Goal: Task Accomplishment & Management: Manage account settings

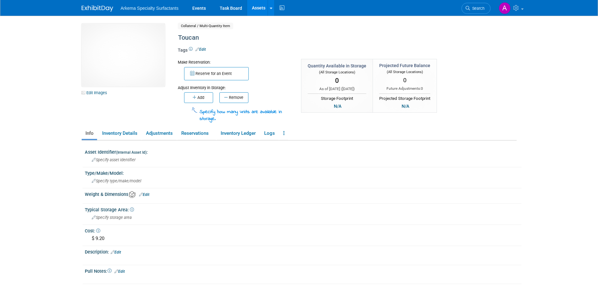
click at [202, 98] on button "Add" at bounding box center [198, 97] width 29 height 11
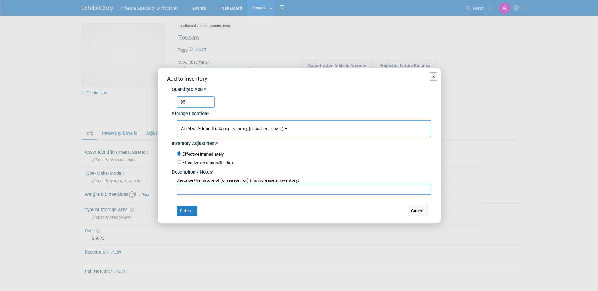
type input "95"
click at [253, 190] on input "text" at bounding box center [304, 189] width 255 height 11
type input "n"
type input "New product"
click at [189, 210] on button "Submit" at bounding box center [187, 211] width 21 height 10
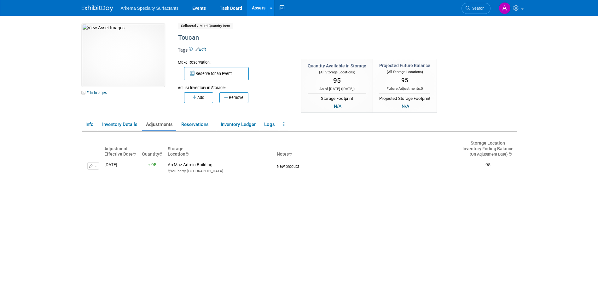
click at [258, 9] on link "Assets" at bounding box center [258, 8] width 23 height 16
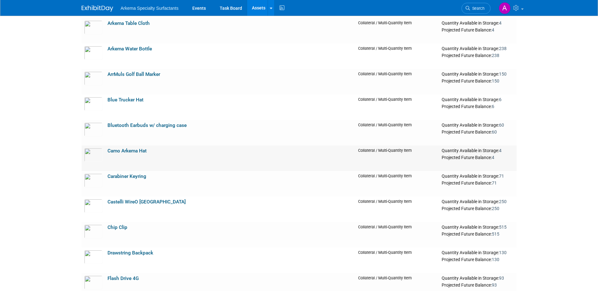
scroll to position [536, 0]
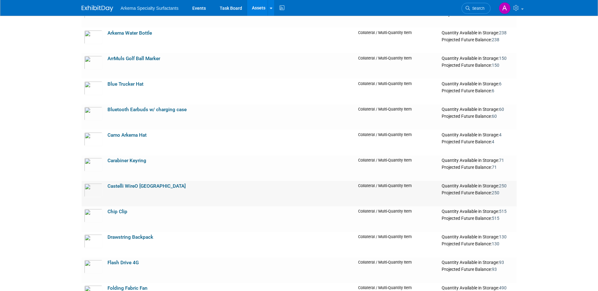
click at [153, 188] on link "Castelli WireO [GEOGRAPHIC_DATA]" at bounding box center [147, 187] width 78 height 6
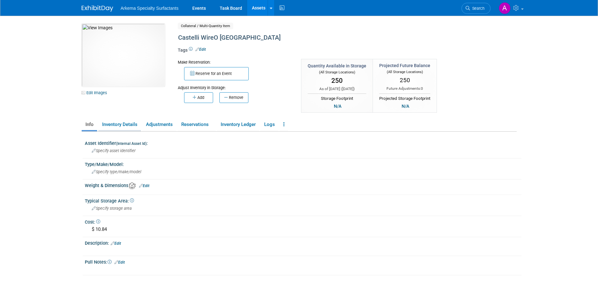
click at [120, 125] on link "Inventory Details" at bounding box center [119, 124] width 43 height 11
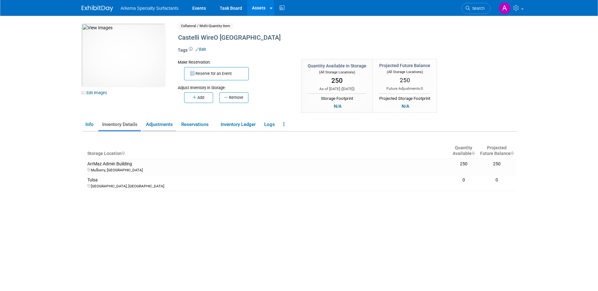
click at [151, 123] on link "Adjustments" at bounding box center [159, 124] width 34 height 11
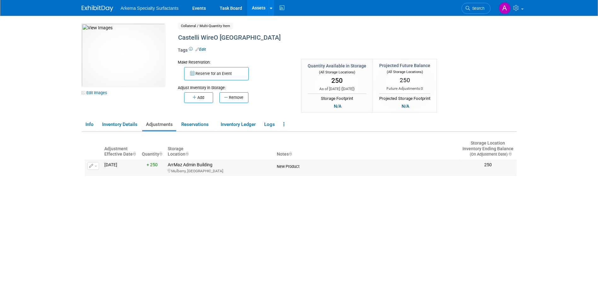
click at [96, 167] on span "button" at bounding box center [96, 166] width 3 height 1
click at [104, 177] on button "Change Adjustment" at bounding box center [117, 176] width 52 height 9
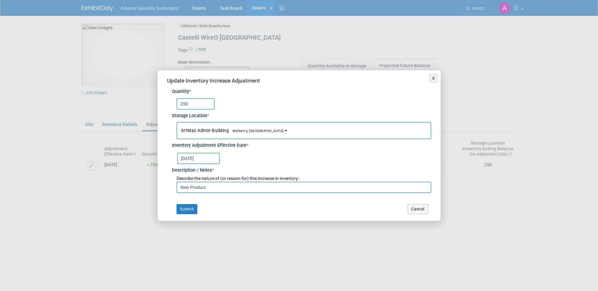
drag, startPoint x: 192, startPoint y: 104, endPoint x: 165, endPoint y: 104, distance: 27.1
click at [165, 104] on div "Update Inventory Increase Adjustment Quantity * 250 Storage Location * ArrMaz A…" at bounding box center [299, 145] width 283 height 150
type input "193"
click at [191, 209] on button "Submit" at bounding box center [187, 209] width 21 height 10
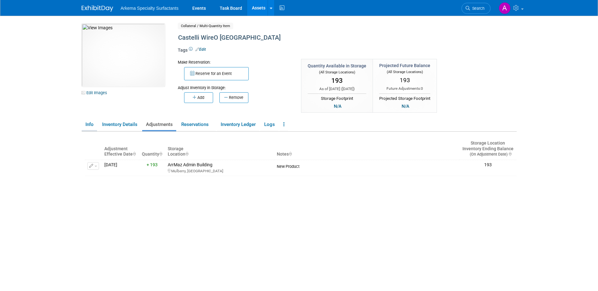
click at [87, 123] on link "Info" at bounding box center [89, 124] width 15 height 11
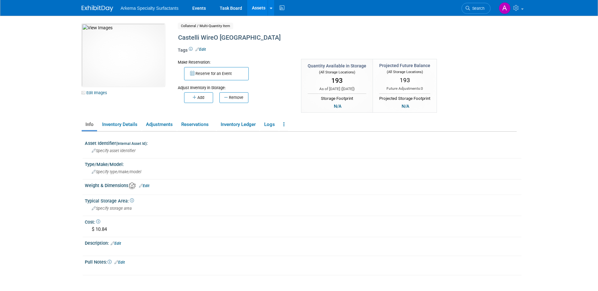
click at [262, 9] on link "Assets" at bounding box center [258, 8] width 23 height 16
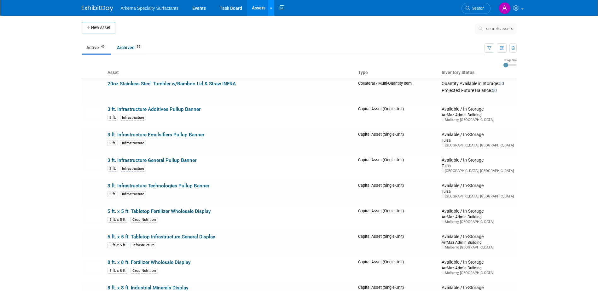
click at [270, 8] on icon at bounding box center [271, 8] width 3 height 4
click at [293, 24] on link "New Asset" at bounding box center [296, 22] width 56 height 9
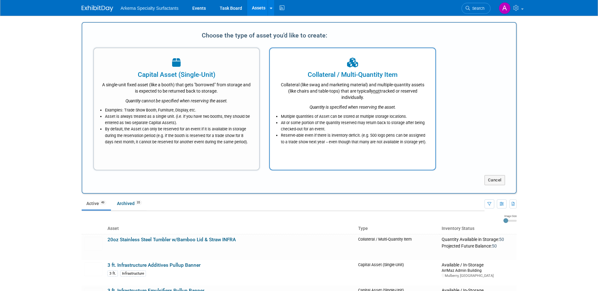
click at [346, 102] on div "Quantity is specified when reserving the asset." at bounding box center [353, 106] width 150 height 10
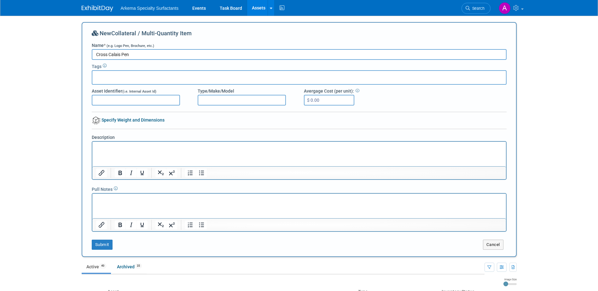
type input "Cross Calais Pen"
click at [327, 101] on input "$ 0.00" at bounding box center [329, 100] width 50 height 11
type input "$ 56.85"
click at [103, 244] on button "Submit" at bounding box center [102, 245] width 21 height 10
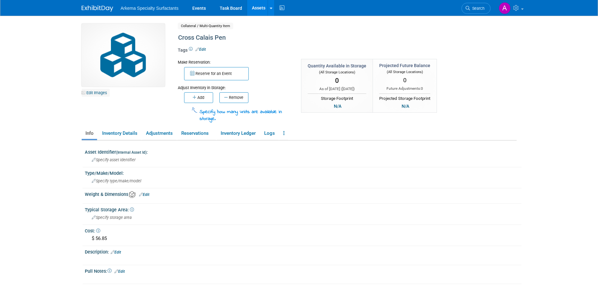
click at [101, 93] on link "Edit Images" at bounding box center [96, 93] width 28 height 8
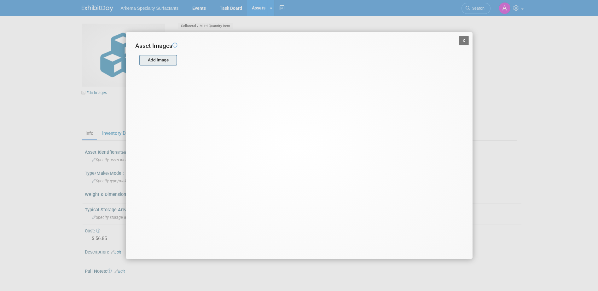
click at [166, 62] on input "file" at bounding box center [139, 60] width 75 height 9
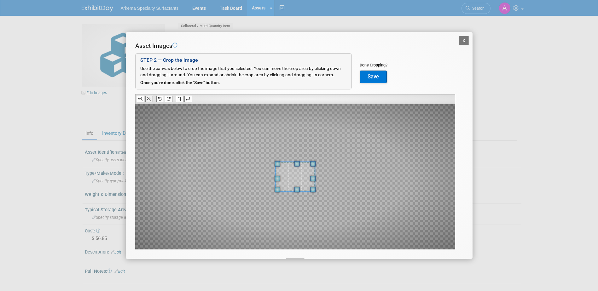
click at [148, 98] on icon at bounding box center [149, 99] width 4 height 4
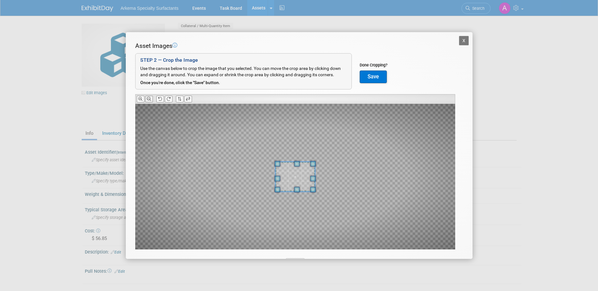
click at [148, 98] on icon at bounding box center [149, 99] width 4 height 4
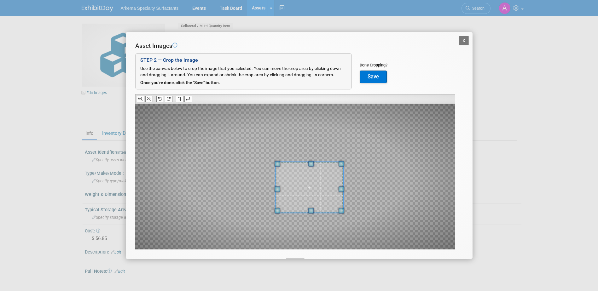
click at [342, 242] on div at bounding box center [295, 177] width 320 height 146
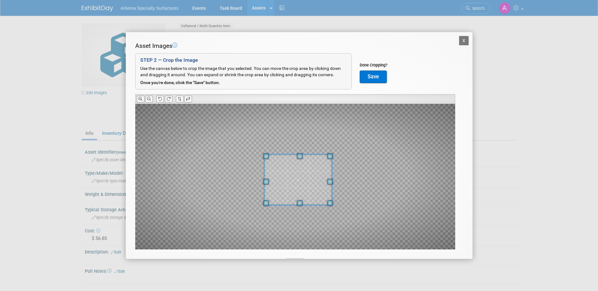
click at [315, 181] on span at bounding box center [298, 180] width 68 height 51
click at [148, 99] on icon at bounding box center [149, 99] width 4 height 4
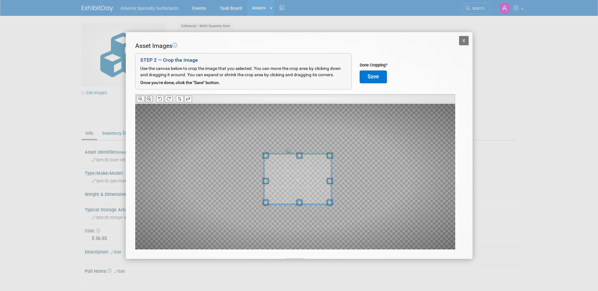
click at [148, 99] on icon at bounding box center [149, 99] width 4 height 4
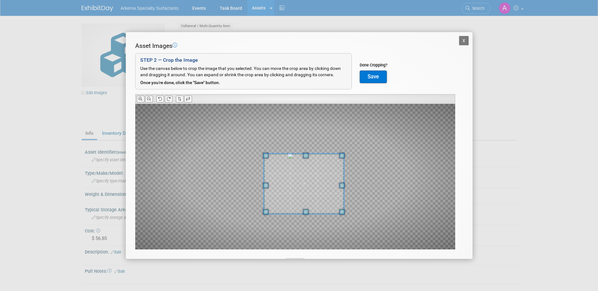
click at [344, 232] on div at bounding box center [295, 177] width 320 height 146
click at [142, 97] on icon at bounding box center [140, 99] width 4 height 4
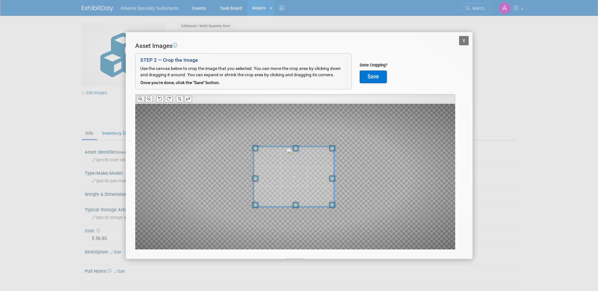
click at [313, 169] on span at bounding box center [294, 177] width 81 height 61
click at [383, 79] on button "Save" at bounding box center [373, 77] width 27 height 13
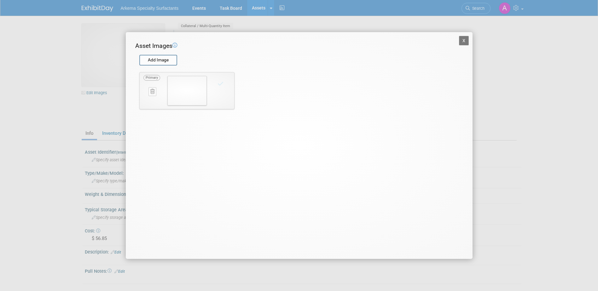
click at [463, 43] on button "X" at bounding box center [464, 40] width 10 height 9
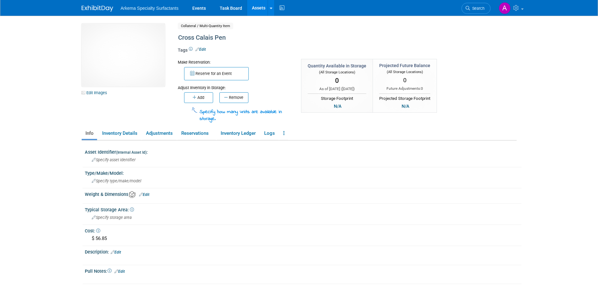
click at [494, 89] on div "10033748-10729533-77cae0c0-57af-4edc-bc84-0cc19918e38b.jpg Edit Images Collater…" at bounding box center [299, 73] width 445 height 99
click at [258, 5] on link "Assets" at bounding box center [258, 8] width 23 height 16
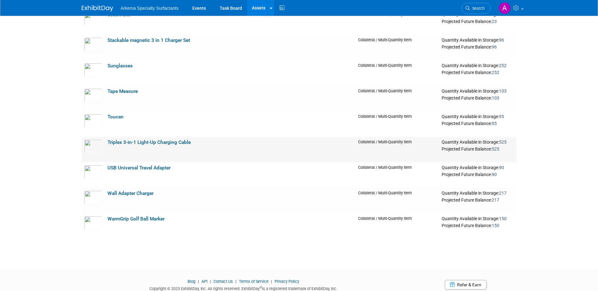
scroll to position [1139, 0]
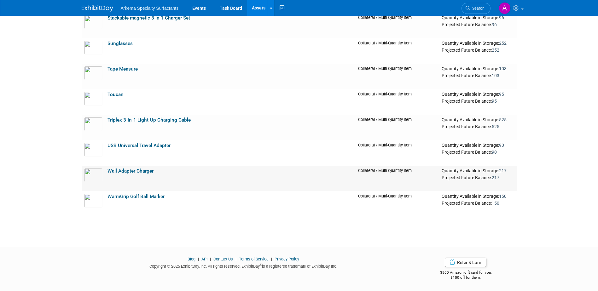
click at [144, 173] on link "Wall Adapter Charger" at bounding box center [131, 171] width 46 height 6
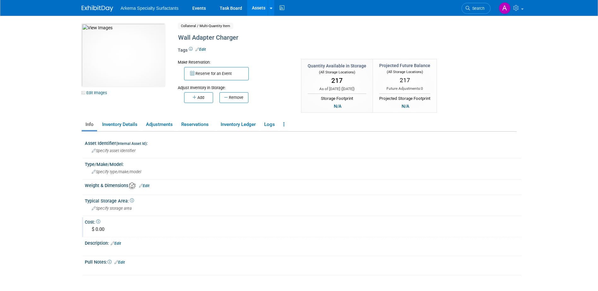
click at [104, 228] on div "$ 0.00" at bounding box center [303, 230] width 427 height 10
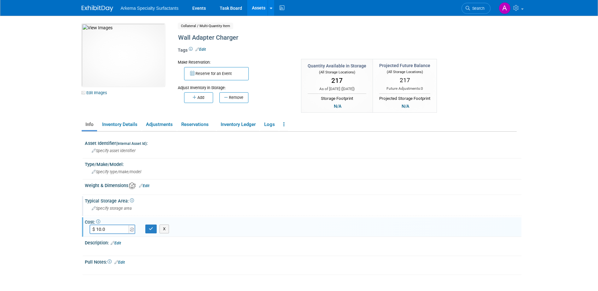
type input "$ 10.06"
click at [153, 228] on button "button" at bounding box center [150, 229] width 11 height 9
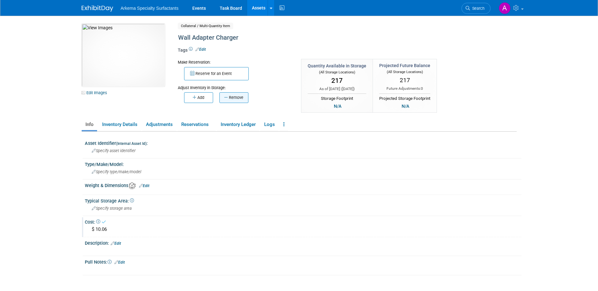
click at [243, 96] on button "Remove" at bounding box center [234, 97] width 29 height 11
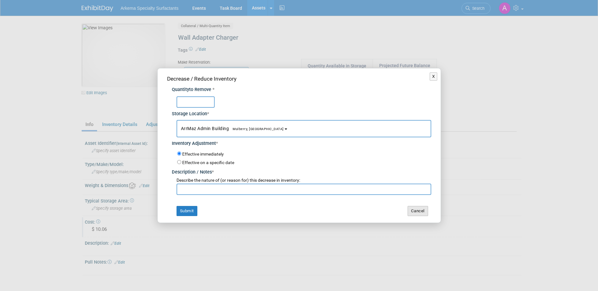
click at [422, 210] on button "Cancel" at bounding box center [418, 211] width 21 height 10
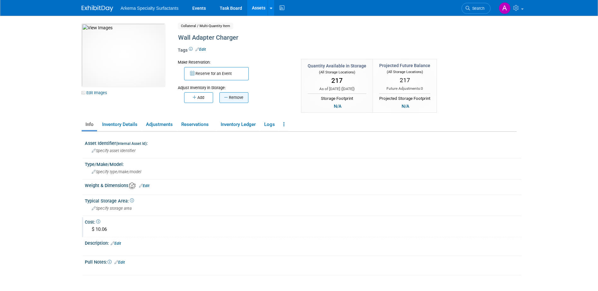
click at [236, 95] on button "Remove" at bounding box center [234, 97] width 29 height 11
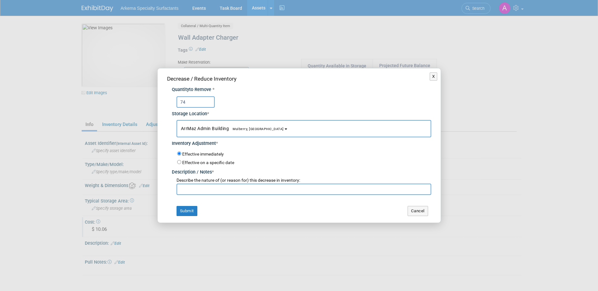
type input "74"
click at [228, 192] on input "text" at bounding box center [304, 189] width 255 height 11
type input "r"
type input "Recount inventory"
click at [188, 211] on button "Submit" at bounding box center [187, 211] width 21 height 10
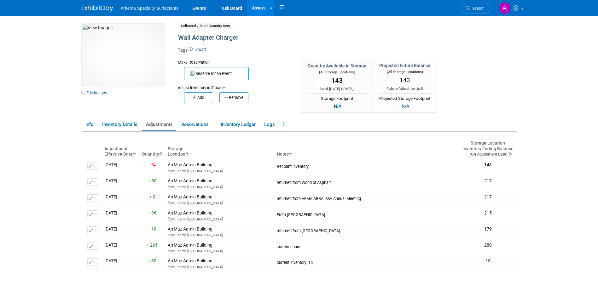
drag, startPoint x: 257, startPoint y: 6, endPoint x: 257, endPoint y: 16, distance: 10.7
click at [257, 6] on link "Assets" at bounding box center [258, 8] width 23 height 16
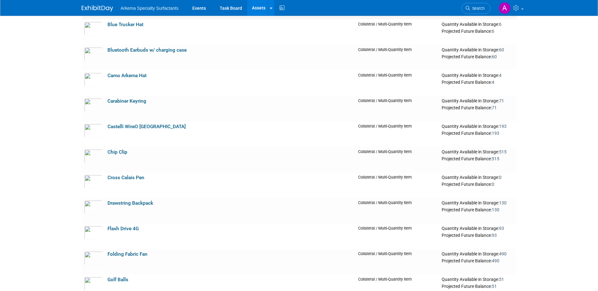
scroll to position [599, 0]
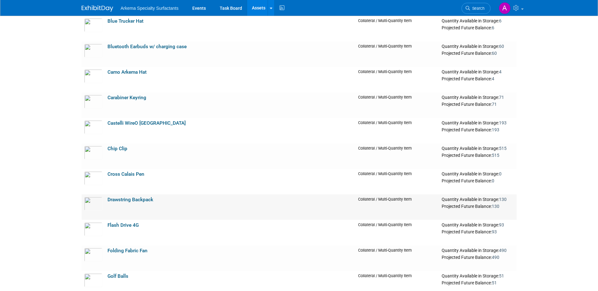
click at [216, 204] on td "Drawstring Backpack" at bounding box center [230, 208] width 251 height 26
click at [119, 199] on link "Drawstring Backpack" at bounding box center [131, 200] width 46 height 6
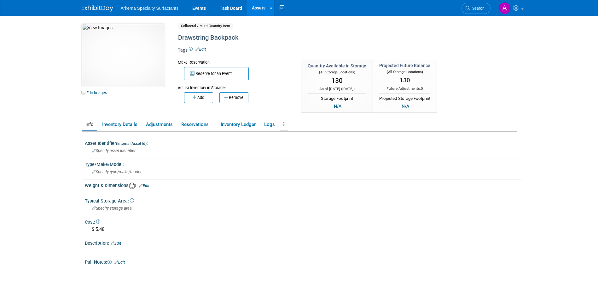
click at [285, 122] on icon at bounding box center [284, 124] width 1 height 5
click at [299, 145] on link "Archive Asset" at bounding box center [307, 147] width 55 height 11
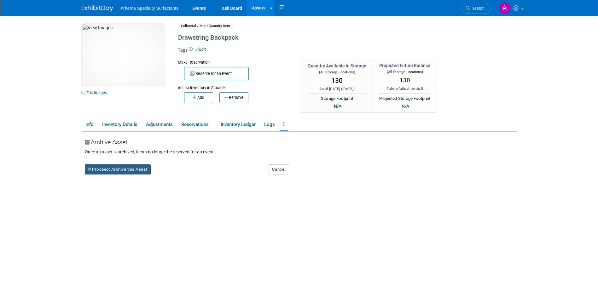
click at [139, 170] on button "Proceed: Archive this Asset" at bounding box center [118, 170] width 66 height 10
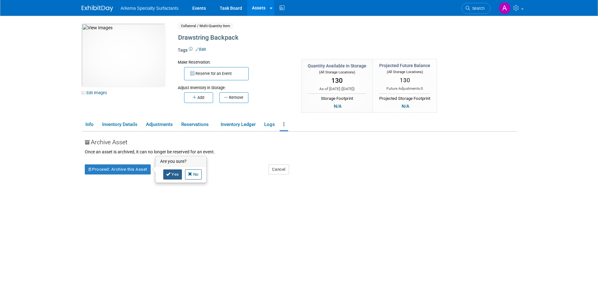
click at [176, 174] on link "Yes" at bounding box center [172, 175] width 19 height 10
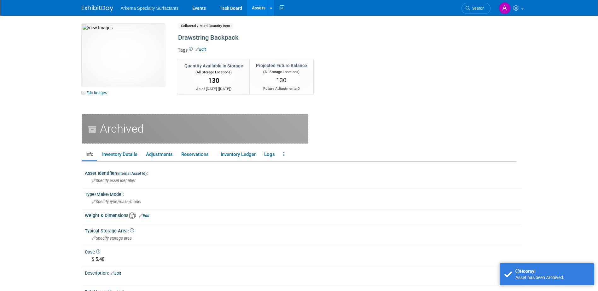
click at [254, 5] on link "Assets" at bounding box center [258, 8] width 23 height 16
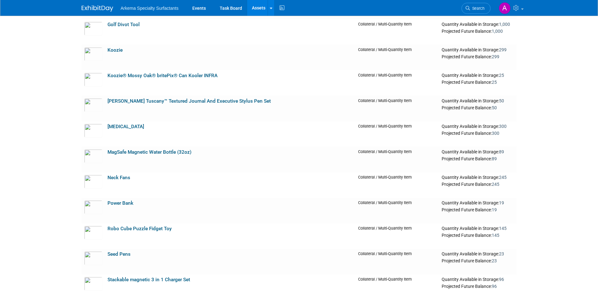
scroll to position [852, 0]
click at [224, 101] on link "[PERSON_NAME] Tuscany™ Textured Journal And Executive Stylus Pen Set" at bounding box center [189, 101] width 163 height 6
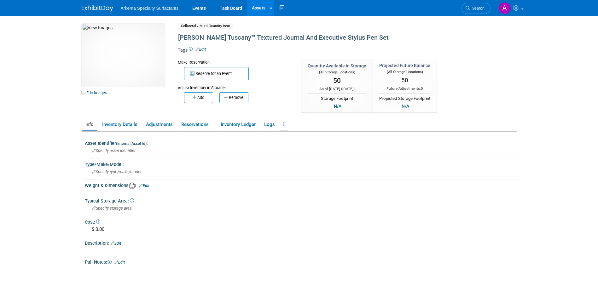
click at [282, 125] on link at bounding box center [284, 124] width 9 height 11
click at [298, 148] on link "Archive Asset" at bounding box center [307, 147] width 55 height 11
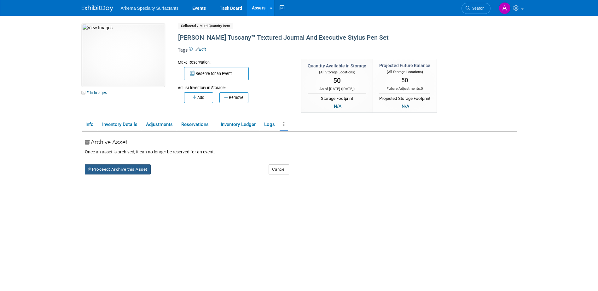
click at [132, 173] on button "Proceed: Archive this Asset" at bounding box center [118, 170] width 66 height 10
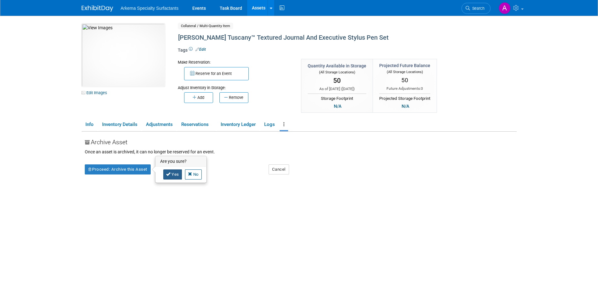
click at [170, 175] on icon at bounding box center [168, 174] width 4 height 4
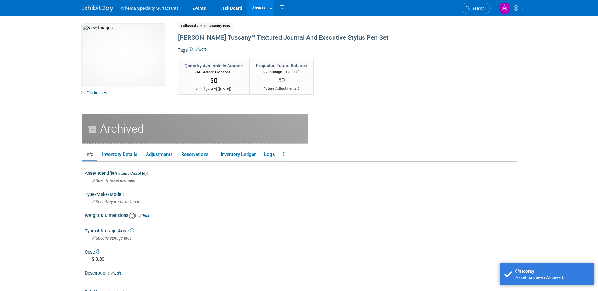
click at [262, 9] on link "Assets" at bounding box center [258, 8] width 23 height 16
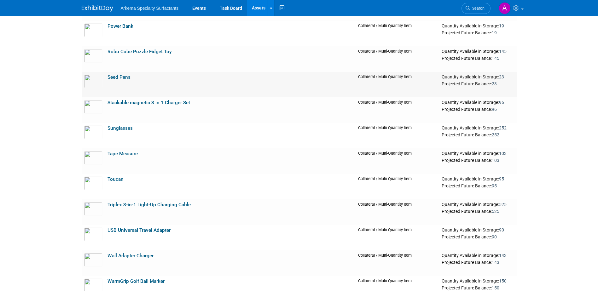
scroll to position [1009, 0]
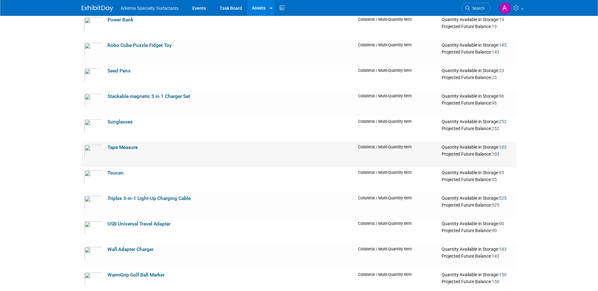
click at [131, 149] on link "Tape Measure" at bounding box center [123, 148] width 30 height 6
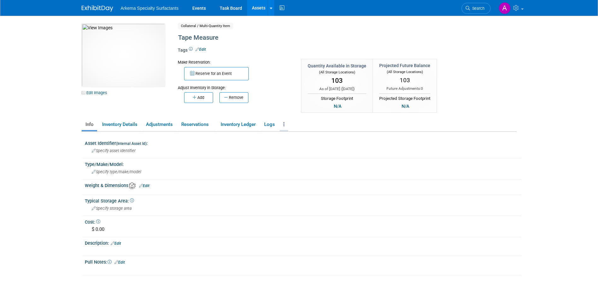
click at [288, 124] on link at bounding box center [284, 124] width 9 height 11
click at [311, 145] on link "Archive Asset" at bounding box center [307, 147] width 55 height 11
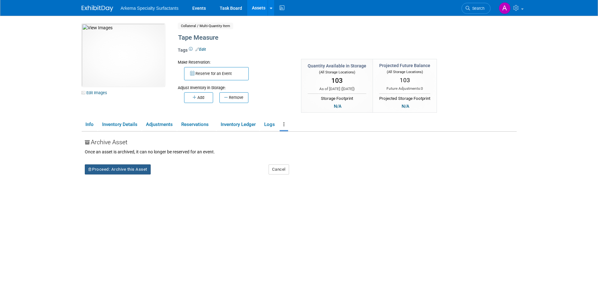
click at [126, 169] on button "Proceed: Archive this Asset" at bounding box center [118, 170] width 66 height 10
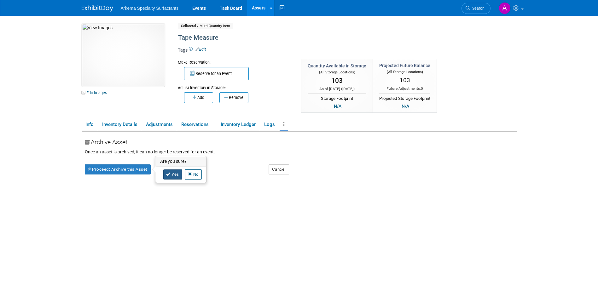
click at [176, 172] on link "Yes" at bounding box center [172, 175] width 19 height 10
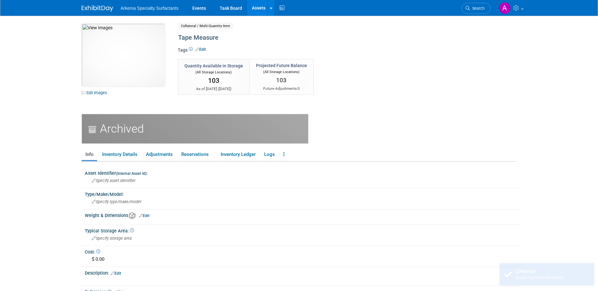
click at [254, 8] on link "Assets" at bounding box center [258, 8] width 23 height 16
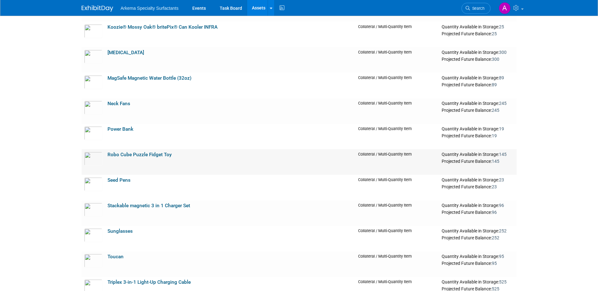
scroll to position [915, 0]
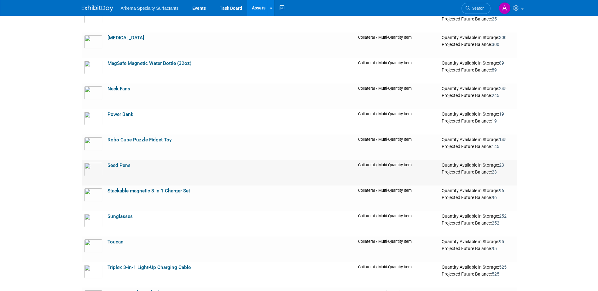
click at [125, 167] on link "Seed Pens" at bounding box center [119, 166] width 23 height 6
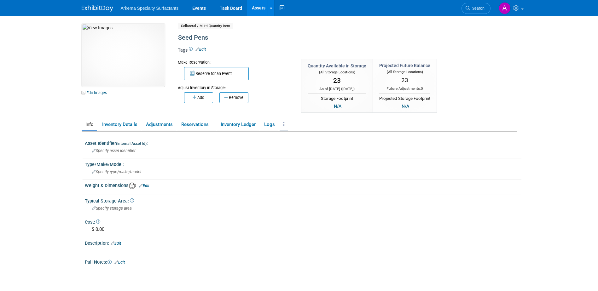
click at [286, 127] on link at bounding box center [284, 124] width 9 height 11
click at [306, 148] on link "Archive Asset" at bounding box center [307, 147] width 55 height 11
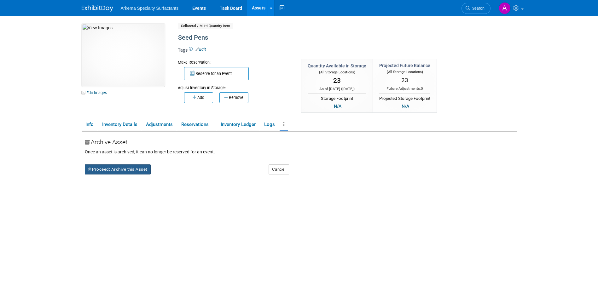
click at [117, 169] on button "Proceed: Archive this Asset" at bounding box center [118, 170] width 66 height 10
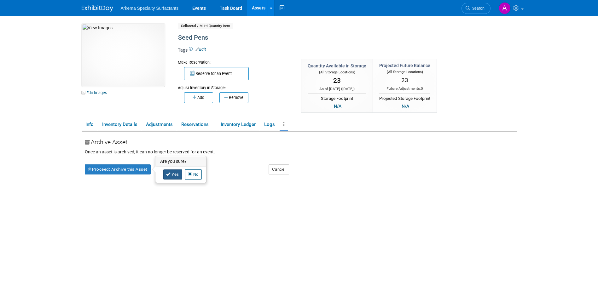
drag, startPoint x: 171, startPoint y: 173, endPoint x: 202, endPoint y: 170, distance: 31.4
click at [171, 173] on link "Yes" at bounding box center [172, 175] width 19 height 10
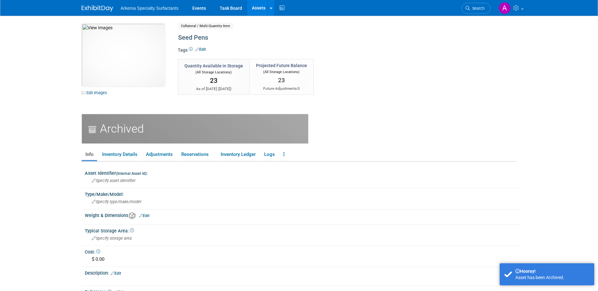
click at [260, 7] on link "Assets" at bounding box center [258, 8] width 23 height 16
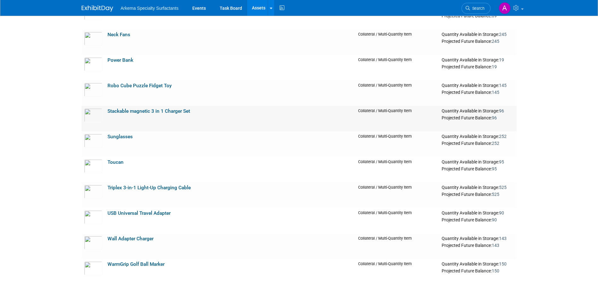
scroll to position [978, 0]
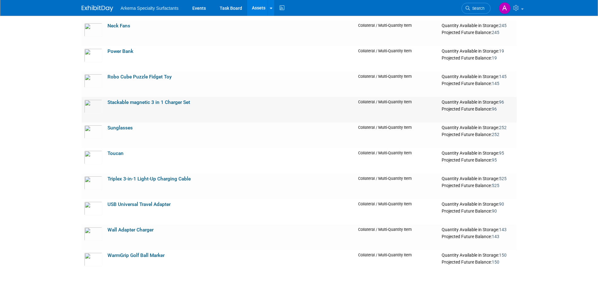
click at [152, 104] on link "Stackable magnetic 3 in 1 Charger Set" at bounding box center [149, 103] width 83 height 6
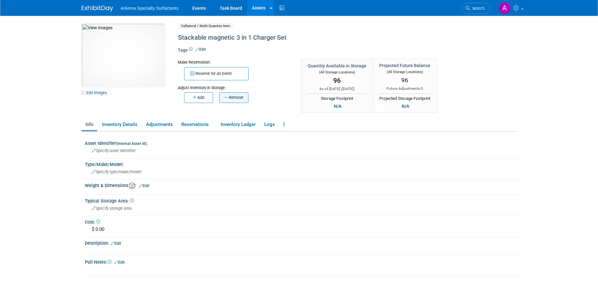
click at [238, 95] on button "Remove" at bounding box center [234, 97] width 29 height 11
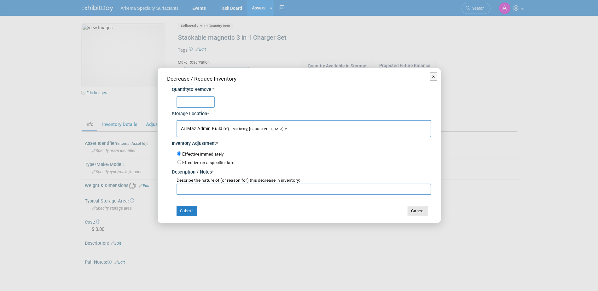
click at [421, 208] on button "Cancel" at bounding box center [418, 211] width 21 height 10
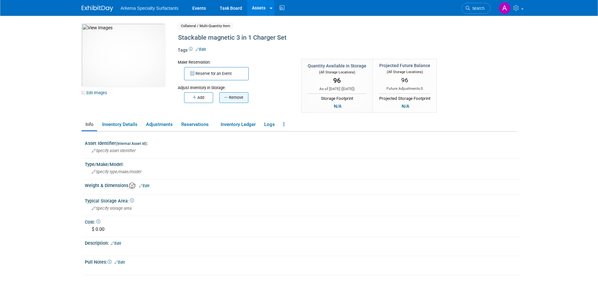
click at [241, 100] on button "Remove" at bounding box center [234, 97] width 29 height 11
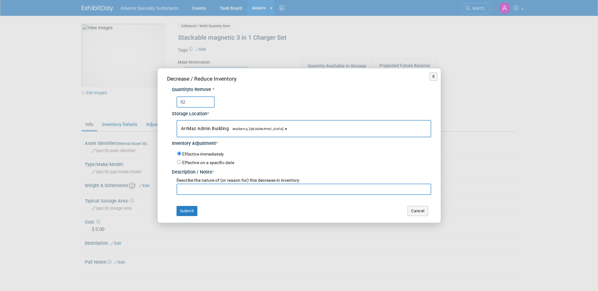
type input "52"
click at [244, 188] on input "text" at bounding box center [304, 189] width 255 height 11
type input "/"
type input "Recount inventory"
click at [189, 209] on button "Submit" at bounding box center [187, 211] width 21 height 10
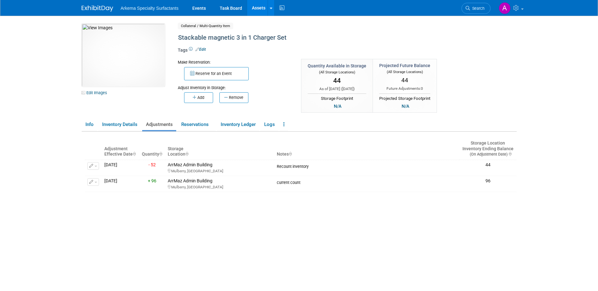
click at [262, 7] on link "Assets" at bounding box center [258, 8] width 23 height 16
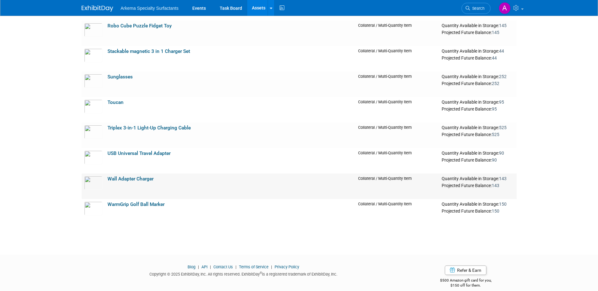
scroll to position [1037, 0]
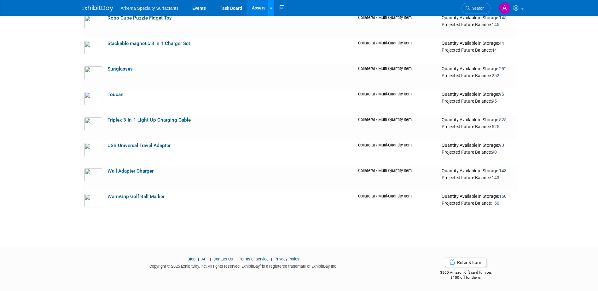
click at [269, 8] on link at bounding box center [271, 8] width 7 height 16
click at [278, 19] on link "New Asset" at bounding box center [296, 22] width 56 height 9
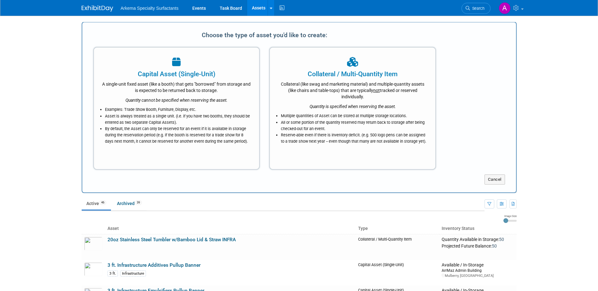
scroll to position [0, 0]
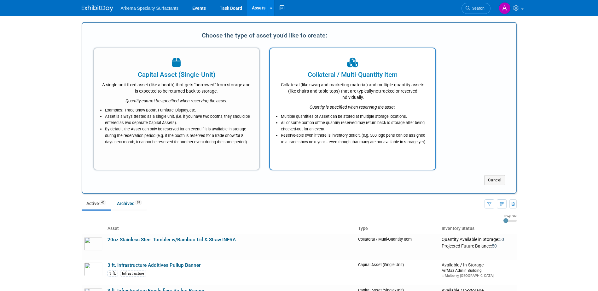
click at [326, 103] on div "Quantity is specified when reserving the asset." at bounding box center [353, 106] width 150 height 10
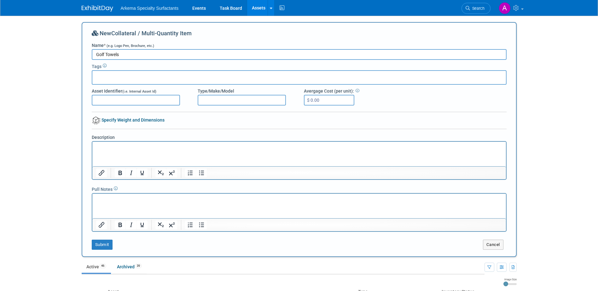
type input "Golf Towels"
click at [338, 97] on input "$ 0.00" at bounding box center [329, 100] width 50 height 11
type input "$ 9.93"
drag, startPoint x: 103, startPoint y: 245, endPoint x: 113, endPoint y: 246, distance: 10.8
click at [103, 245] on button "Submit" at bounding box center [102, 245] width 21 height 10
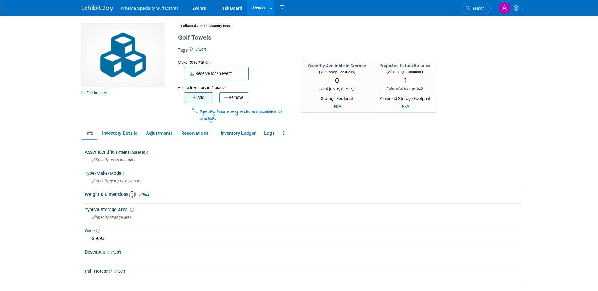
click at [193, 97] on icon "button" at bounding box center [195, 98] width 5 height 4
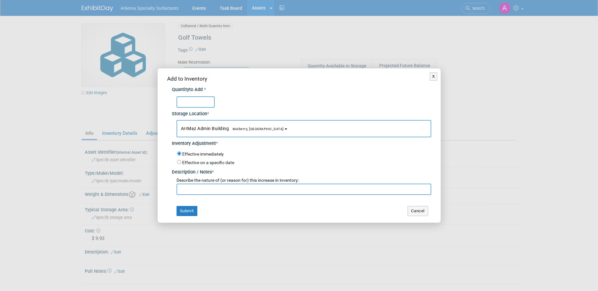
click at [192, 97] on input "text" at bounding box center [196, 102] width 38 height 11
type input "85"
click at [228, 186] on input "text" at bounding box center [304, 189] width 255 height 11
type input "Recount inventory"
click at [195, 209] on button "Submit" at bounding box center [187, 211] width 21 height 10
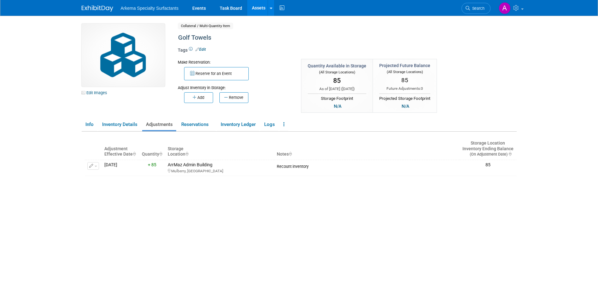
click at [259, 9] on link "Assets" at bounding box center [258, 8] width 23 height 16
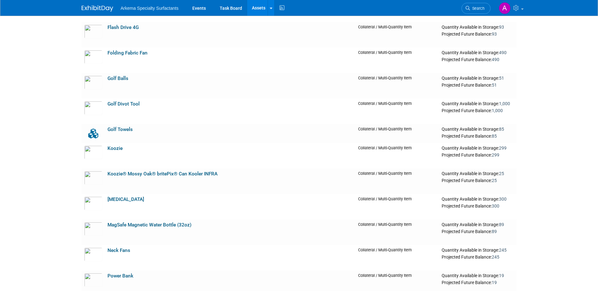
scroll to position [677, 0]
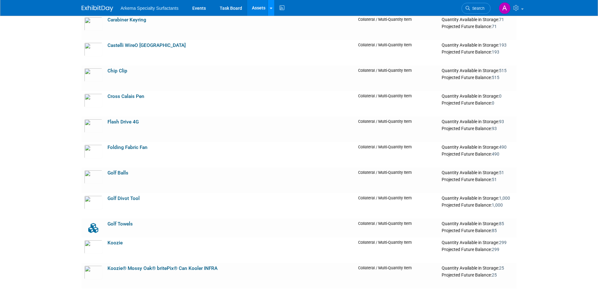
click at [272, 3] on link at bounding box center [271, 8] width 7 height 16
click at [290, 22] on link "New Asset" at bounding box center [296, 22] width 56 height 9
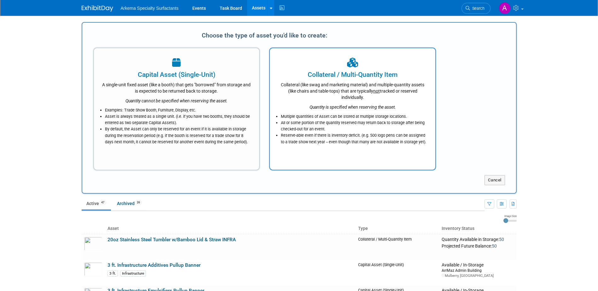
scroll to position [0, 0]
click at [389, 96] on div "Collateral (like swag and marketing material) and multiple-quantity assets (lik…" at bounding box center [353, 89] width 150 height 21
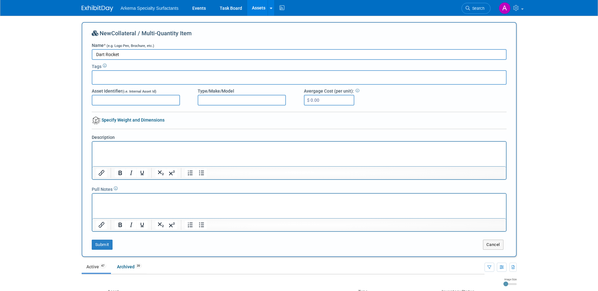
type input "Dart Rocket"
click at [332, 104] on input "$ 0.00" at bounding box center [329, 100] width 50 height 11
type input "$ 3.00"
click at [105, 244] on button "Submit" at bounding box center [102, 245] width 21 height 10
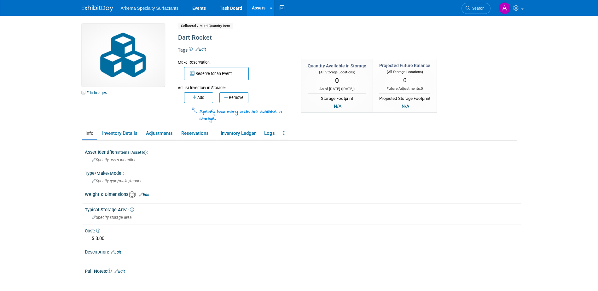
click at [97, 93] on link "Edit Images" at bounding box center [96, 93] width 28 height 8
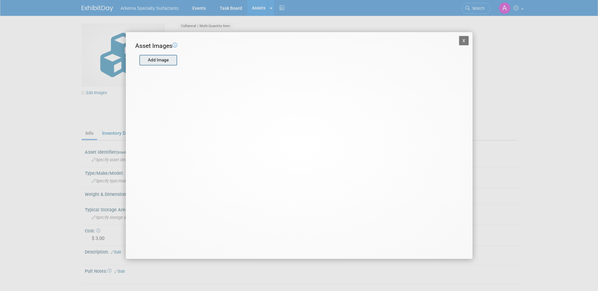
click at [156, 58] on input "file" at bounding box center [139, 60] width 75 height 9
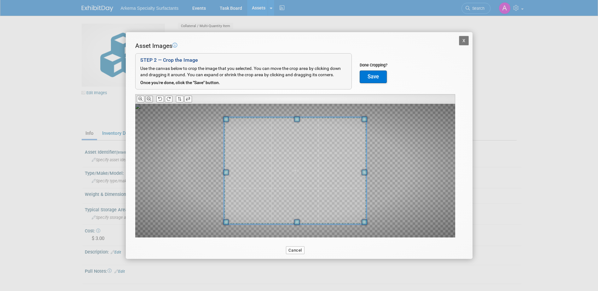
click at [150, 100] on icon at bounding box center [149, 99] width 4 height 4
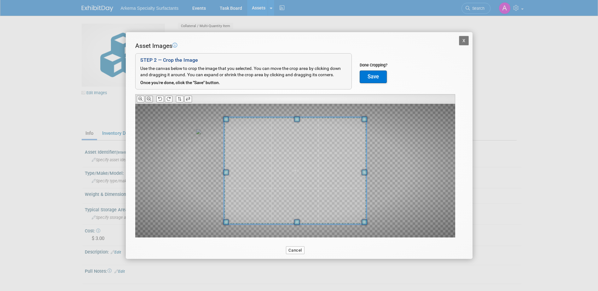
click at [150, 100] on icon at bounding box center [149, 99] width 4 height 4
click at [378, 74] on button "Save" at bounding box center [373, 77] width 27 height 13
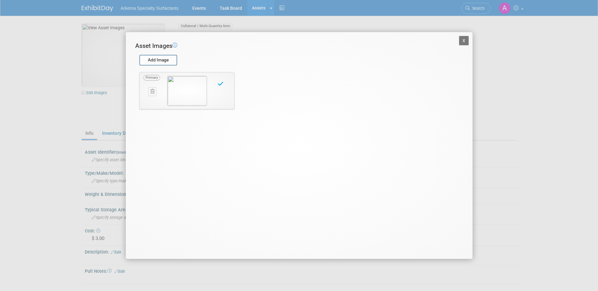
click at [465, 41] on button "X" at bounding box center [464, 40] width 10 height 9
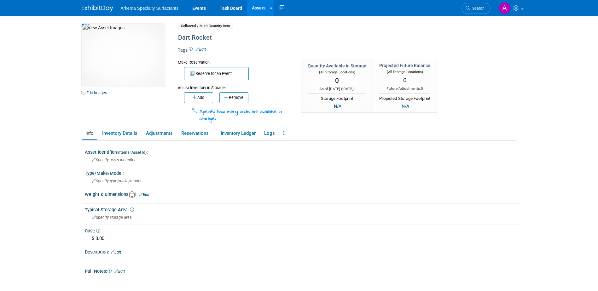
click at [535, 84] on body "Arkema Specialty Surfactants Events Task Board Assets" at bounding box center [299, 145] width 598 height 291
click at [191, 94] on button "Add" at bounding box center [198, 97] width 29 height 11
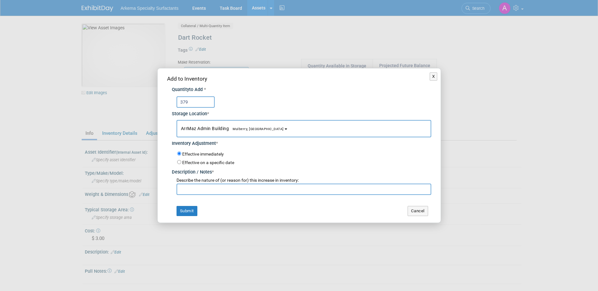
type input "379"
click at [242, 188] on input "text" at bounding box center [304, 189] width 255 height 11
type input "e"
type input "new product"
click at [189, 210] on button "Submit" at bounding box center [187, 211] width 21 height 10
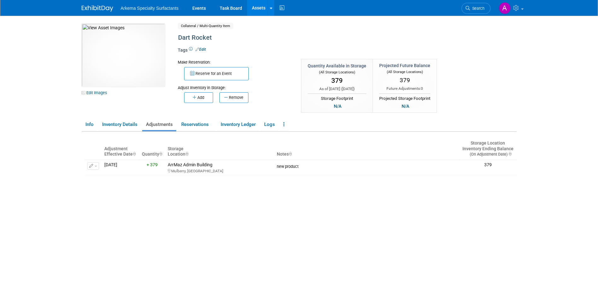
click at [260, 8] on link "Assets" at bounding box center [258, 8] width 23 height 16
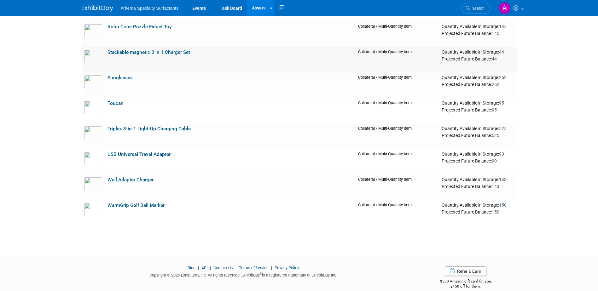
scroll to position [852, 0]
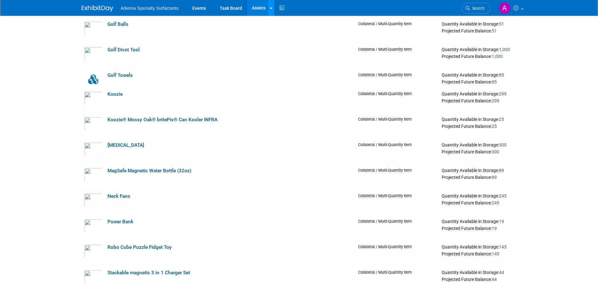
click at [268, 10] on link at bounding box center [271, 8] width 7 height 16
click at [282, 21] on link "New Asset" at bounding box center [296, 22] width 56 height 9
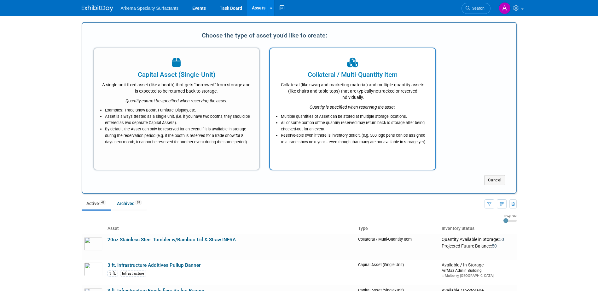
click at [354, 93] on div "Collateral (like swag and marketing material) and multiple-quantity assets (lik…" at bounding box center [353, 89] width 150 height 21
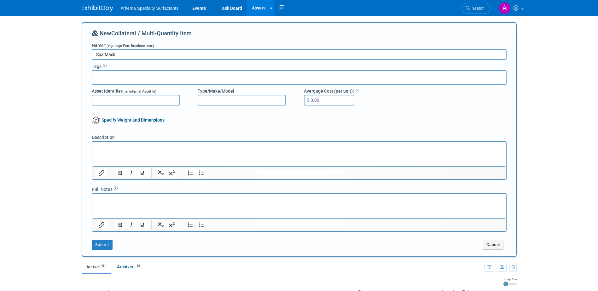
type input "Spa Mask"
click at [338, 100] on input "$ 0.00" at bounding box center [329, 100] width 50 height 11
type input "$ 3.75"
click at [100, 244] on button "Submit" at bounding box center [102, 245] width 21 height 10
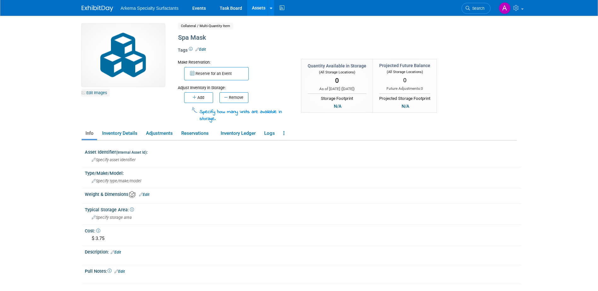
click at [99, 94] on link "Edit Images" at bounding box center [96, 93] width 28 height 8
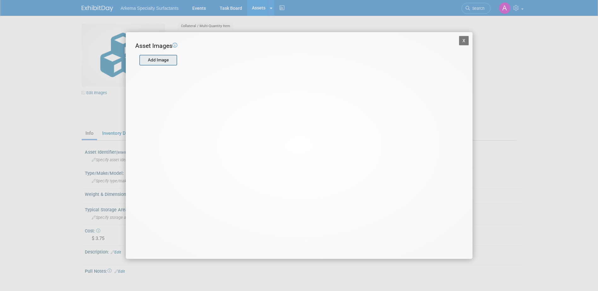
click at [153, 58] on input "file" at bounding box center [139, 60] width 75 height 9
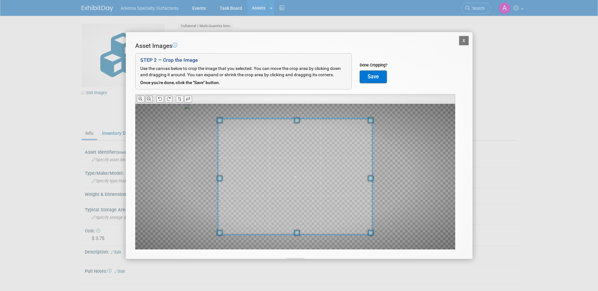
click at [150, 98] on icon at bounding box center [149, 99] width 4 height 4
click at [379, 78] on button "Save" at bounding box center [373, 77] width 27 height 13
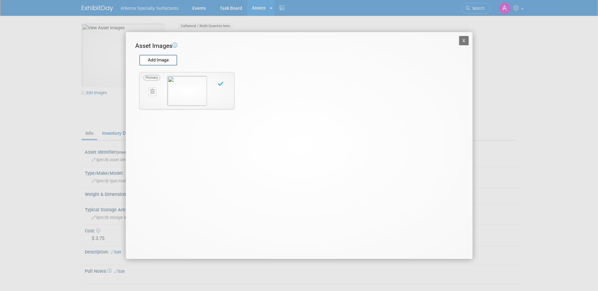
click at [465, 39] on button "X" at bounding box center [464, 40] width 10 height 9
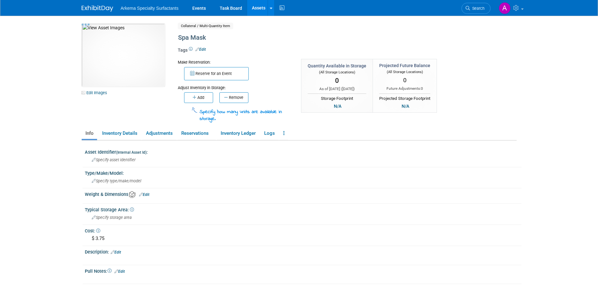
click at [512, 93] on div "10033748-10729536-470bcc31-c440-4c0f-a8a6-8aaab800a94d.jpg Edit Images Collater…" at bounding box center [299, 73] width 445 height 99
click at [197, 94] on button "Add" at bounding box center [198, 97] width 29 height 11
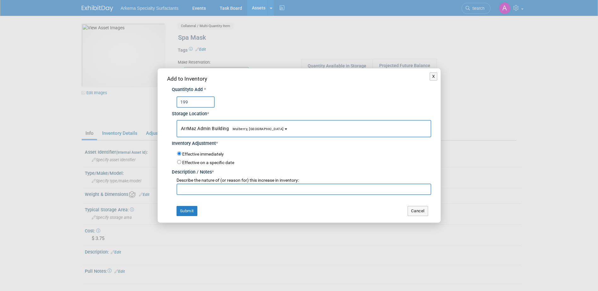
type input "199"
click at [227, 191] on input "text" at bounding box center [304, 189] width 255 height 11
type input "New product"
click at [190, 214] on button "Submit" at bounding box center [187, 211] width 21 height 10
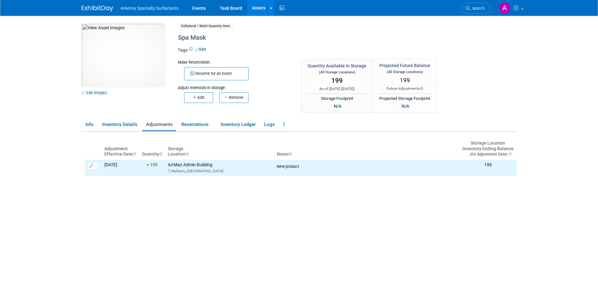
click at [260, 6] on link "Assets" at bounding box center [258, 8] width 23 height 16
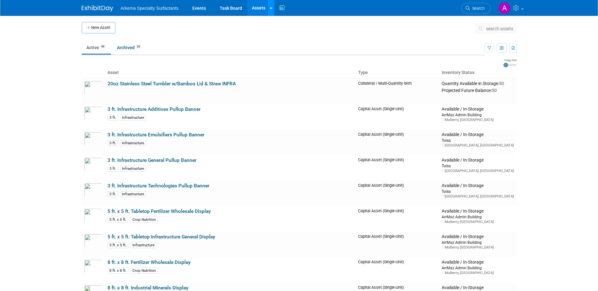
click at [270, 8] on icon at bounding box center [271, 8] width 3 height 4
click at [288, 21] on link "New Asset" at bounding box center [296, 22] width 56 height 9
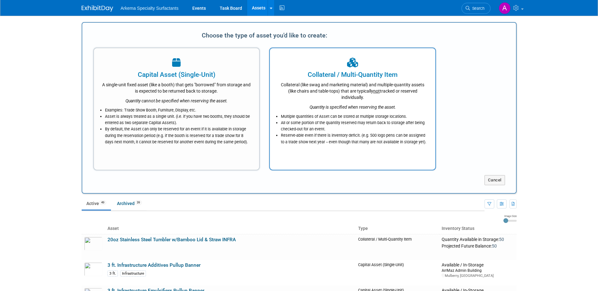
click at [309, 83] on div "Collateral (like swag and marketing material) and multiple-quantity assets (lik…" at bounding box center [353, 89] width 150 height 21
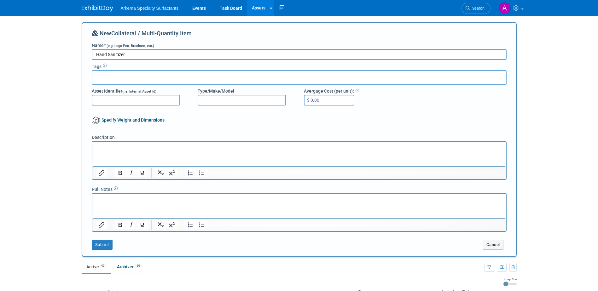
type input "Hand Sanitizer"
click at [339, 99] on input "$ 0.00" at bounding box center [329, 100] width 50 height 11
type input "$ 2.06"
click at [101, 245] on button "Submit" at bounding box center [102, 245] width 21 height 10
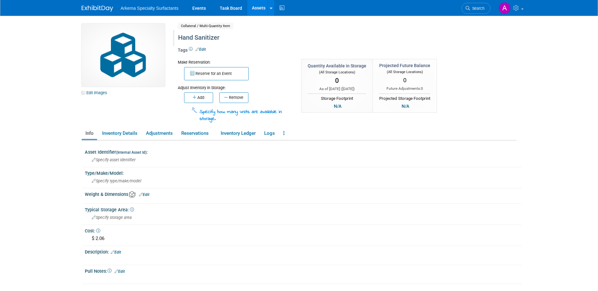
click at [206, 40] on div "Hand Sanitizer" at bounding box center [320, 37] width 289 height 11
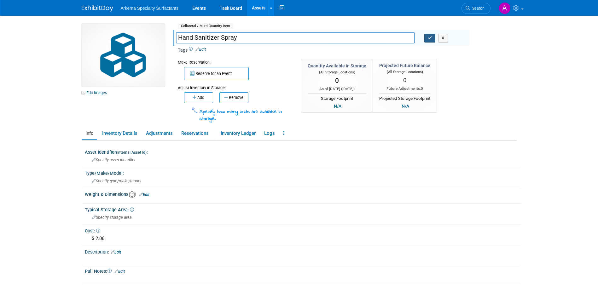
type input "Hand Sanitizer Spray"
click at [429, 36] on icon "button" at bounding box center [430, 38] width 4 height 4
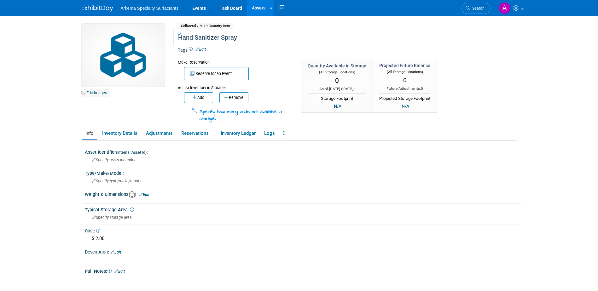
click at [101, 93] on link "Edit Images" at bounding box center [96, 93] width 28 height 8
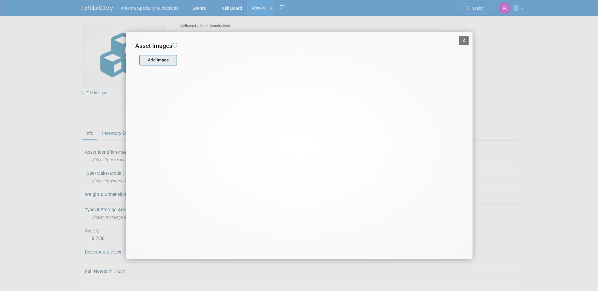
click at [168, 63] on input "file" at bounding box center [139, 60] width 75 height 9
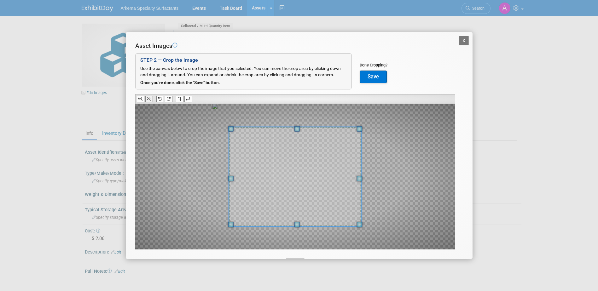
click at [151, 101] on button at bounding box center [149, 99] width 8 height 7
click at [367, 77] on button "Save" at bounding box center [373, 77] width 27 height 13
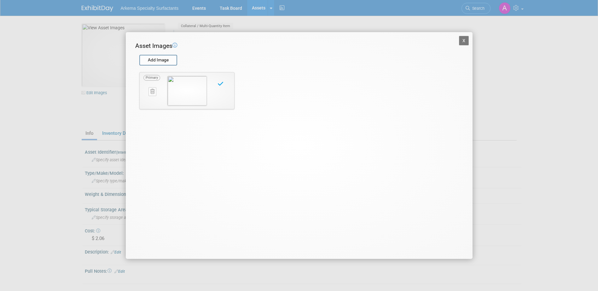
click at [467, 43] on button "X" at bounding box center [464, 40] width 10 height 9
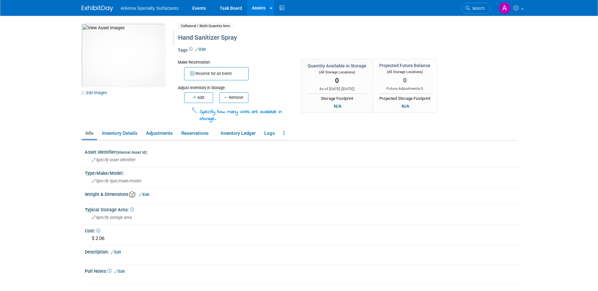
click at [532, 114] on body "Arkema Specialty Surfactants Events Task Board Assets" at bounding box center [299, 145] width 598 height 291
click at [260, 5] on link "Assets" at bounding box center [258, 8] width 23 height 16
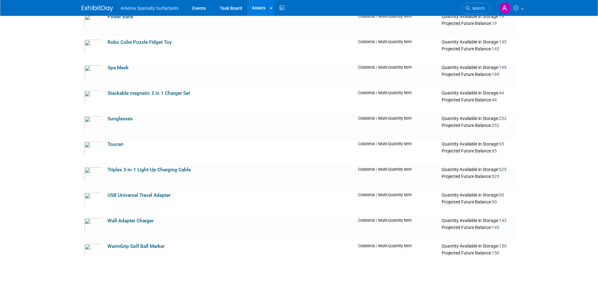
scroll to position [1104, 0]
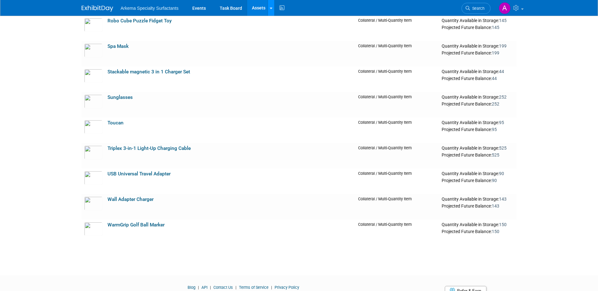
click at [272, 6] on icon at bounding box center [271, 8] width 3 height 4
click at [298, 23] on link "New Asset" at bounding box center [296, 22] width 56 height 9
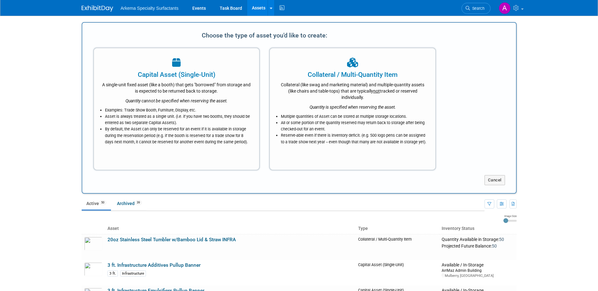
scroll to position [0, 0]
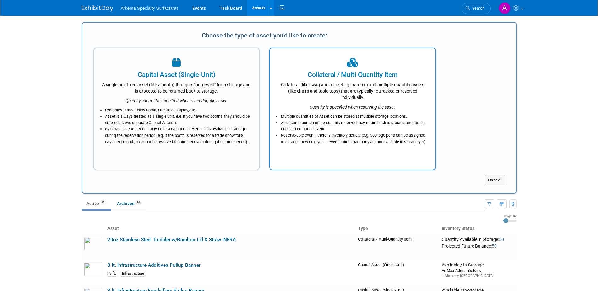
click at [348, 104] on div "Quantity is specified when reserving the asset." at bounding box center [353, 106] width 150 height 10
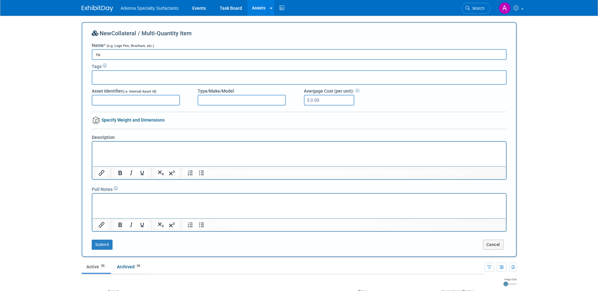
type input "r"
type input "Rubber Ducks - Scientist"
click at [335, 101] on input "$ 0.00" at bounding box center [329, 100] width 50 height 11
type input "$ 4.57"
click at [109, 241] on button "Submit" at bounding box center [102, 245] width 21 height 10
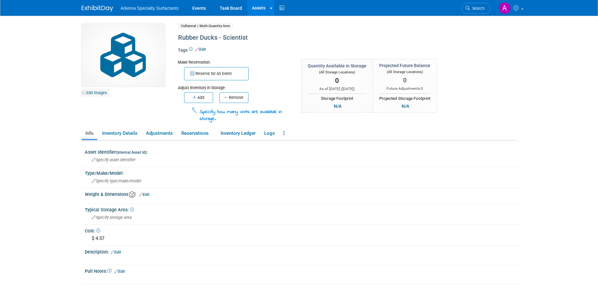
click at [97, 92] on link "Edit Images" at bounding box center [96, 93] width 28 height 8
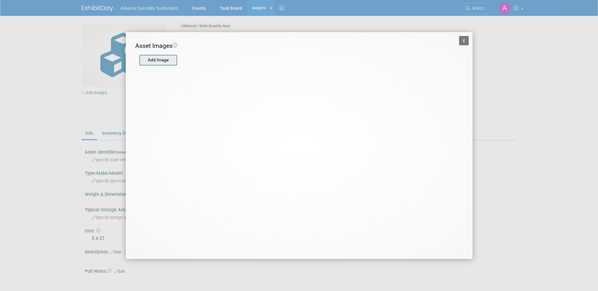
click at [160, 60] on input "file" at bounding box center [139, 60] width 75 height 9
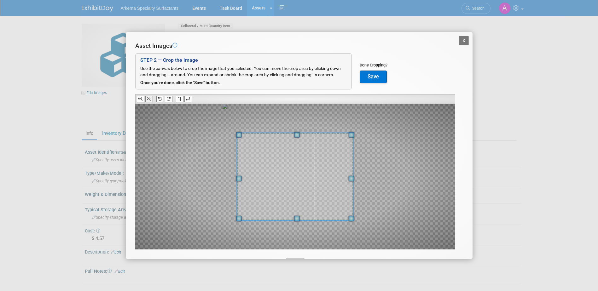
click at [148, 101] on icon at bounding box center [149, 99] width 4 height 4
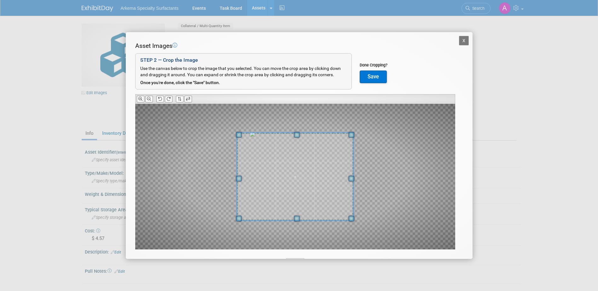
click at [378, 77] on button "Save" at bounding box center [373, 77] width 27 height 13
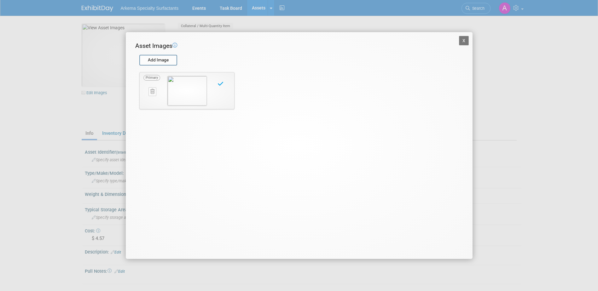
drag, startPoint x: 467, startPoint y: 38, endPoint x: 476, endPoint y: 49, distance: 14.8
click at [467, 38] on button "X" at bounding box center [464, 40] width 10 height 9
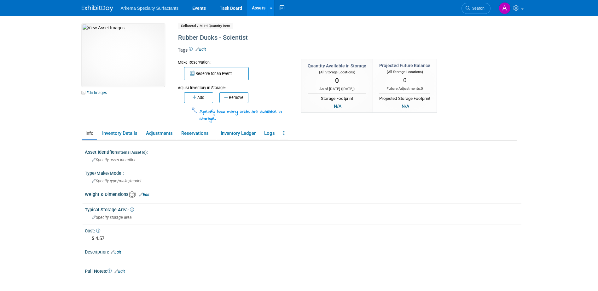
click at [538, 116] on body "Arkema Specialty Surfactants Events Task Board Assets" at bounding box center [299, 145] width 598 height 291
click at [201, 98] on button "Add" at bounding box center [198, 97] width 29 height 11
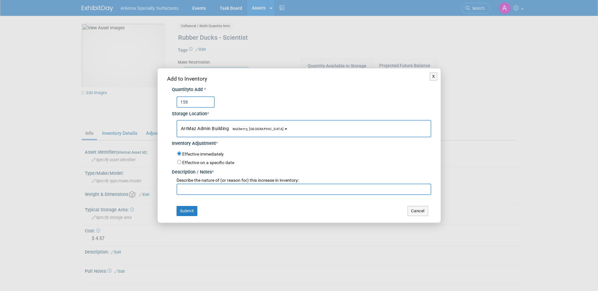
type input "158"
click at [245, 190] on input "text" at bounding box center [304, 189] width 255 height 11
type input "new product"
click at [193, 210] on button "Submit" at bounding box center [187, 211] width 21 height 10
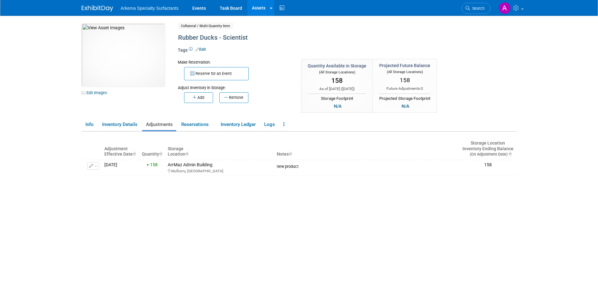
click at [260, 6] on link "Assets" at bounding box center [258, 8] width 23 height 16
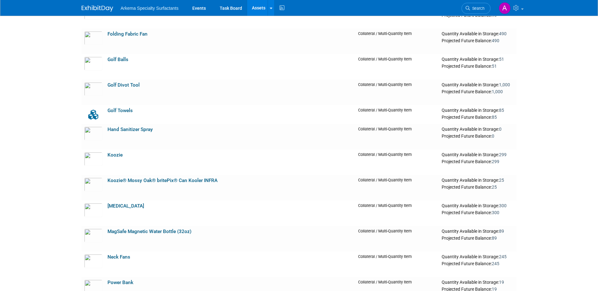
scroll to position [820, 0]
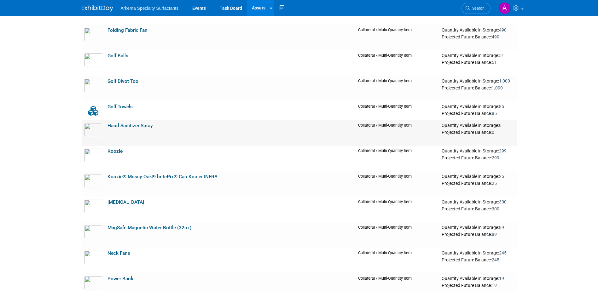
click at [131, 126] on link "Hand Sanitizer Spray" at bounding box center [130, 126] width 45 height 6
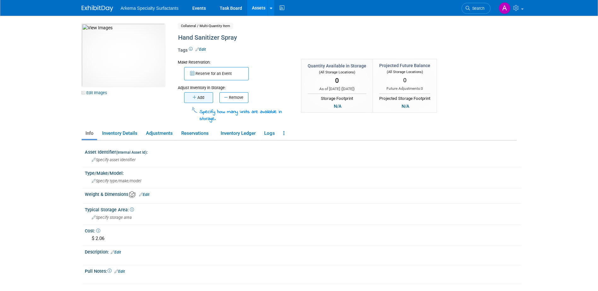
click at [202, 99] on button "Add" at bounding box center [198, 97] width 29 height 11
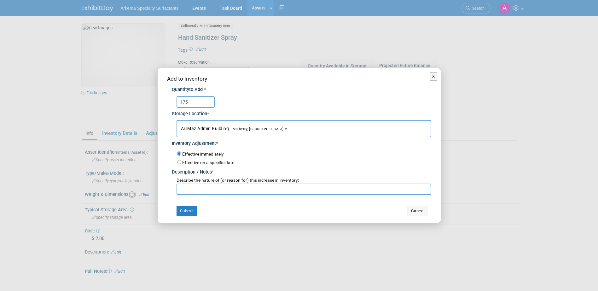
type input "175"
click at [229, 189] on input "text" at bounding box center [304, 189] width 255 height 11
type input "new product"
click at [194, 209] on button "Submit" at bounding box center [187, 211] width 21 height 10
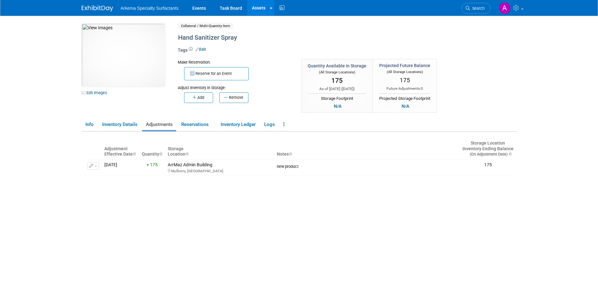
click at [256, 6] on link "Assets" at bounding box center [258, 8] width 23 height 16
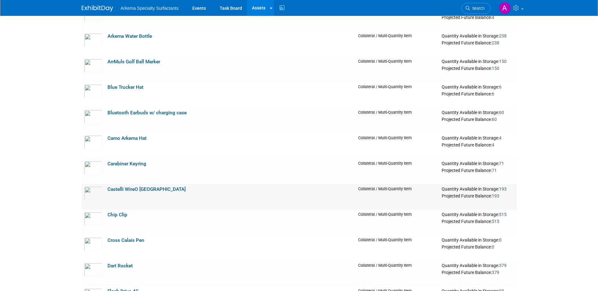
scroll to position [536, 0]
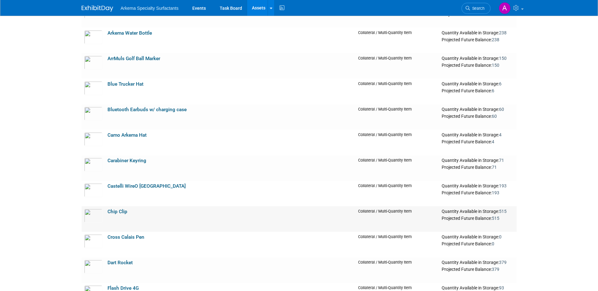
click at [121, 213] on link "Chip Clip" at bounding box center [118, 212] width 20 height 6
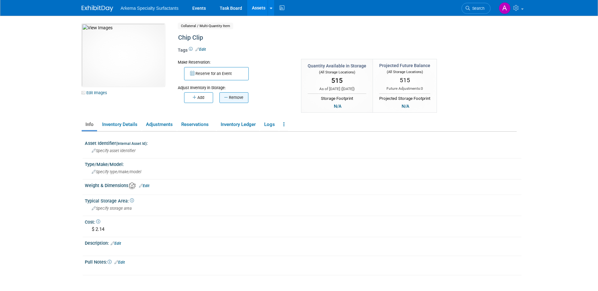
click at [237, 96] on button "Remove" at bounding box center [234, 97] width 29 height 11
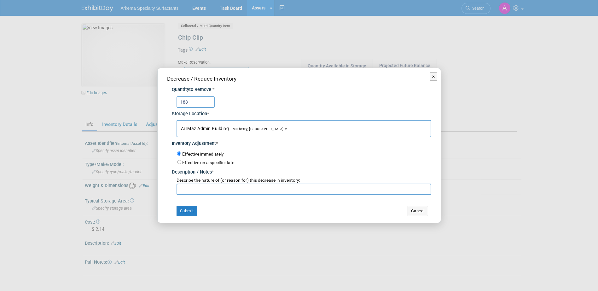
type input "188"
click at [249, 191] on input "text" at bounding box center [304, 189] width 255 height 11
type input "/"
type input "Recount inventory"
click at [190, 210] on button "Submit" at bounding box center [187, 211] width 21 height 10
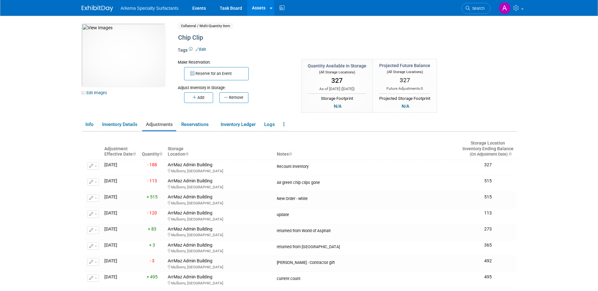
click at [263, 8] on link "Assets" at bounding box center [258, 8] width 23 height 16
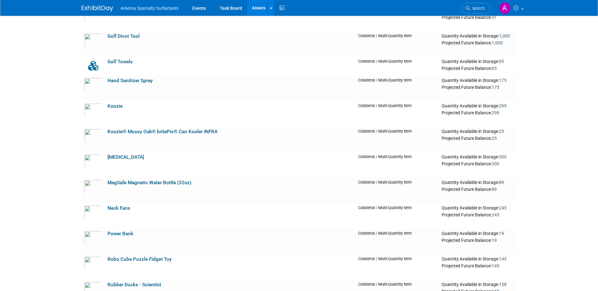
scroll to position [883, 0]
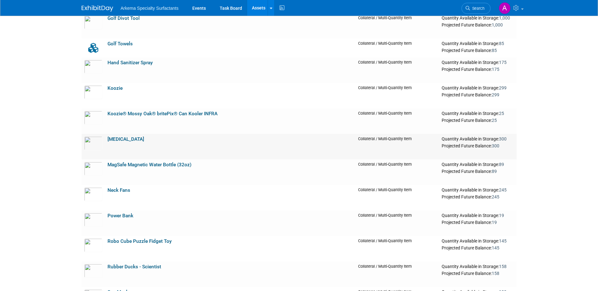
click at [123, 138] on link "[MEDICAL_DATA]" at bounding box center [126, 140] width 37 height 6
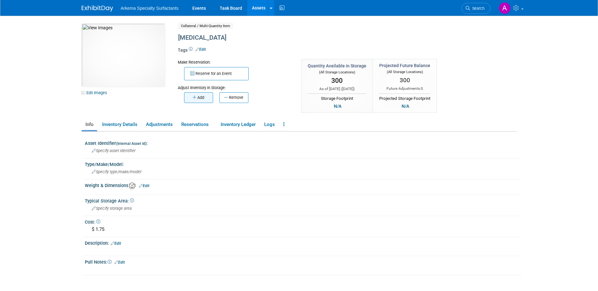
click at [204, 98] on button "Add" at bounding box center [198, 97] width 29 height 11
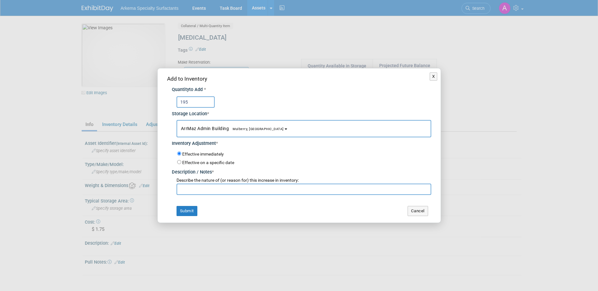
type input "195"
click at [239, 192] on input "text" at bounding box center [304, 189] width 255 height 11
type input "Reorder"
click at [190, 214] on button "Submit" at bounding box center [187, 211] width 21 height 10
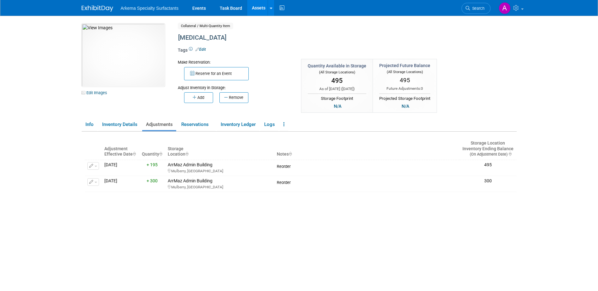
click at [259, 8] on link "Assets" at bounding box center [258, 8] width 23 height 16
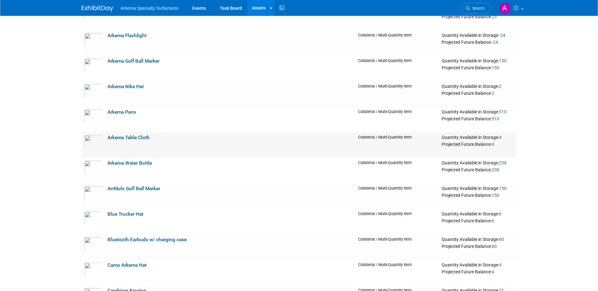
scroll to position [410, 0]
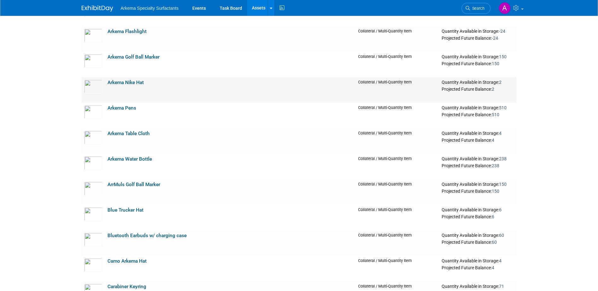
click at [132, 82] on link "Arkema Nike Hat" at bounding box center [126, 83] width 36 height 6
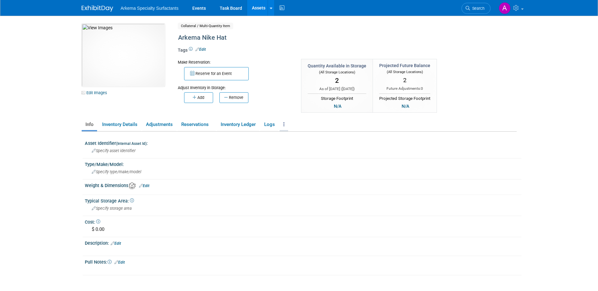
click at [285, 123] on icon at bounding box center [284, 124] width 1 height 5
click at [309, 145] on link "Archive Asset" at bounding box center [307, 147] width 55 height 11
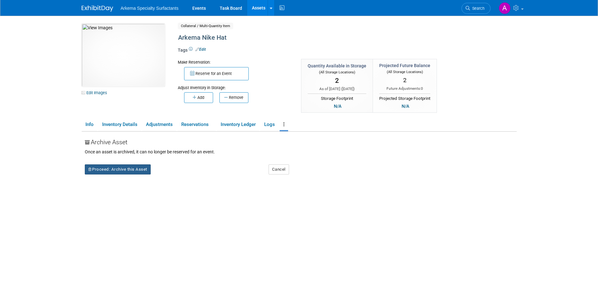
click at [125, 170] on button "Proceed: Archive this Asset" at bounding box center [118, 170] width 66 height 10
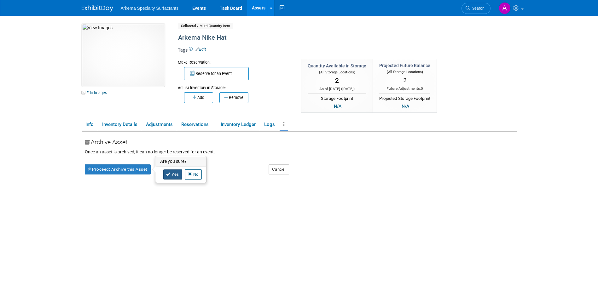
click at [176, 175] on link "Yes" at bounding box center [172, 175] width 19 height 10
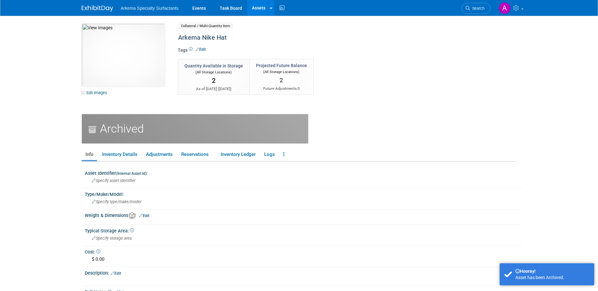
click at [257, 7] on link "Assets" at bounding box center [258, 8] width 23 height 16
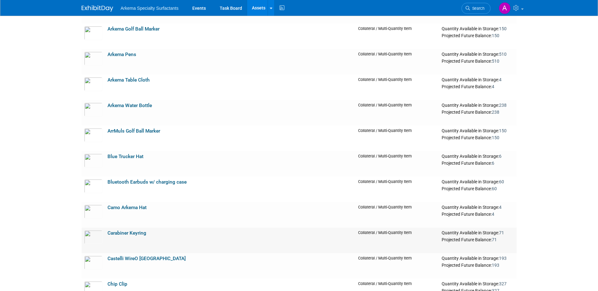
scroll to position [442, 0]
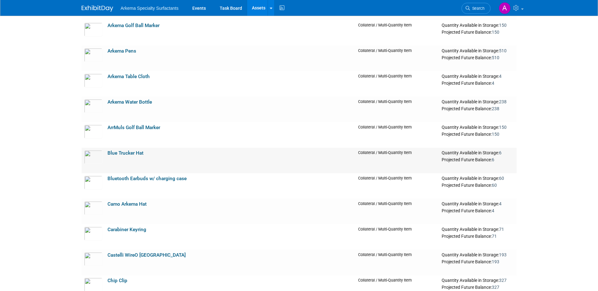
click at [137, 153] on link "Blue Trucker Hat" at bounding box center [126, 153] width 36 height 6
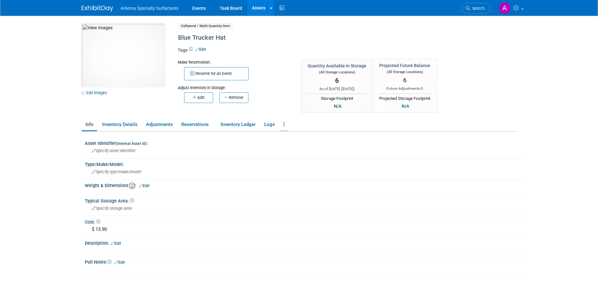
click at [287, 125] on link at bounding box center [284, 124] width 9 height 11
click at [299, 145] on link "Archive Asset" at bounding box center [307, 147] width 55 height 11
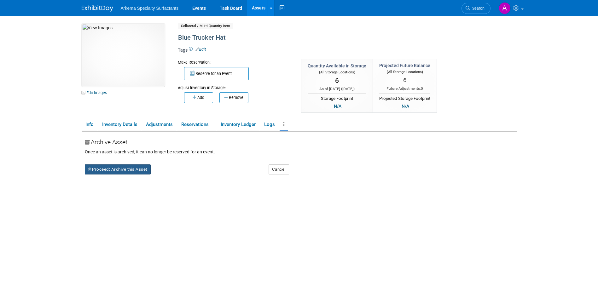
click at [129, 168] on button "Proceed: Archive this Asset" at bounding box center [118, 170] width 66 height 10
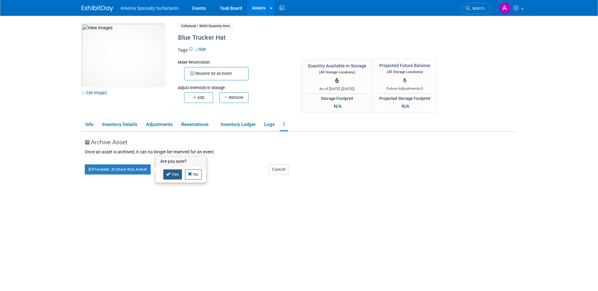
click at [174, 176] on link "Yes" at bounding box center [172, 175] width 19 height 10
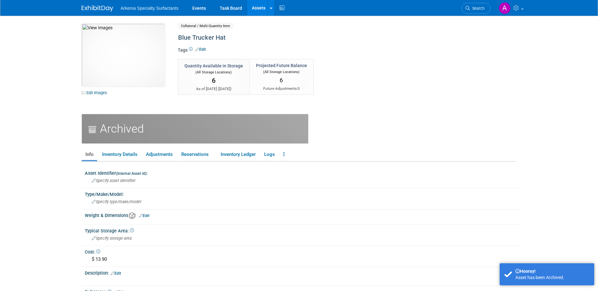
click at [259, 6] on link "Assets" at bounding box center [258, 8] width 23 height 16
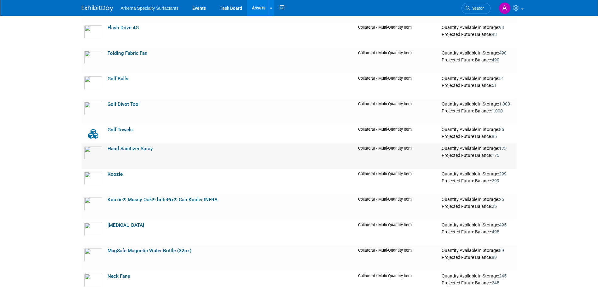
scroll to position [757, 0]
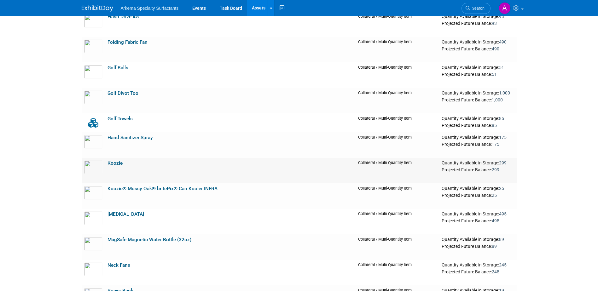
click at [118, 162] on link "Koozie" at bounding box center [115, 164] width 15 height 6
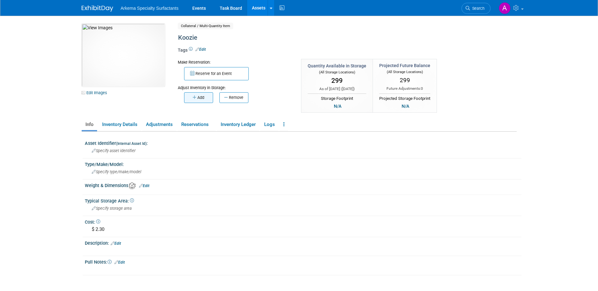
click at [204, 98] on button "Add" at bounding box center [198, 97] width 29 height 11
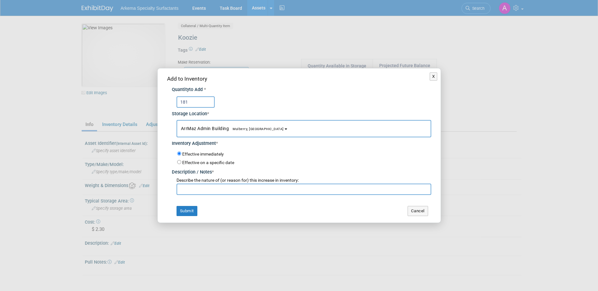
type input "181"
click at [226, 193] on input "text" at bounding box center [304, 189] width 255 height 11
type input "recount inventory"
click at [190, 210] on button "Submit" at bounding box center [187, 211] width 21 height 10
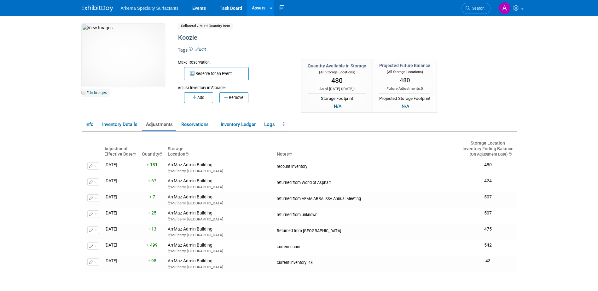
click at [102, 93] on link "Edit Images" at bounding box center [96, 93] width 28 height 8
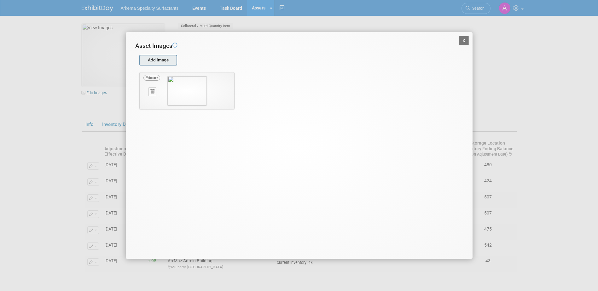
click at [166, 56] on input "file" at bounding box center [139, 60] width 75 height 9
click at [150, 92] on button at bounding box center [153, 91] width 8 height 9
click at [149, 100] on icon "button" at bounding box center [149, 99] width 4 height 4
click at [162, 61] on input "file" at bounding box center [139, 60] width 75 height 9
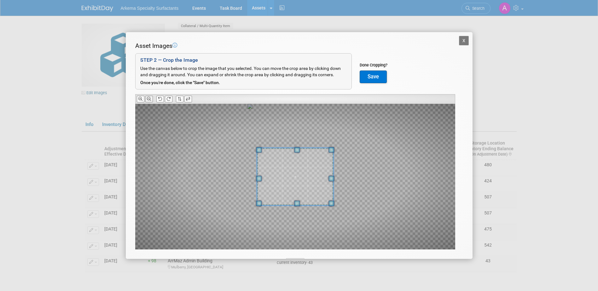
click at [147, 99] on icon at bounding box center [149, 99] width 4 height 4
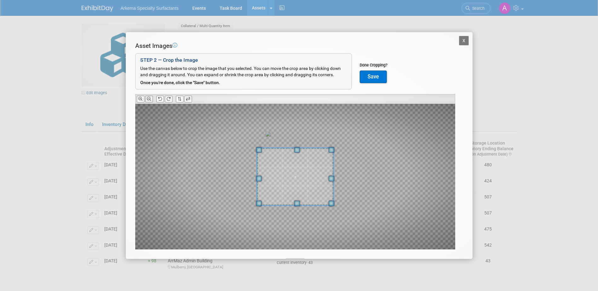
click at [147, 99] on icon at bounding box center [149, 99] width 4 height 4
click at [341, 225] on div at bounding box center [295, 177] width 320 height 146
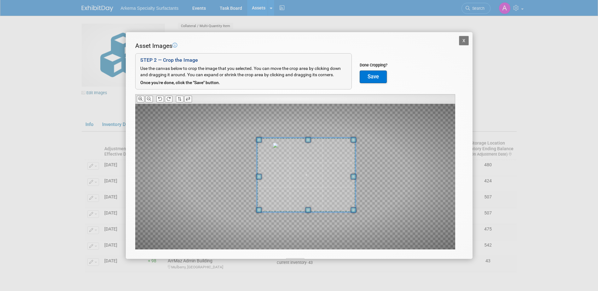
click at [344, 138] on div at bounding box center [306, 175] width 99 height 74
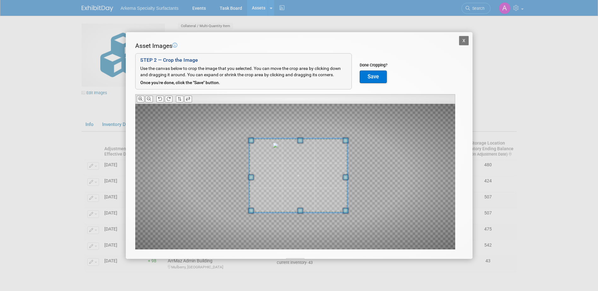
click at [322, 164] on span at bounding box center [298, 176] width 99 height 74
click at [379, 78] on button "Save" at bounding box center [373, 77] width 27 height 13
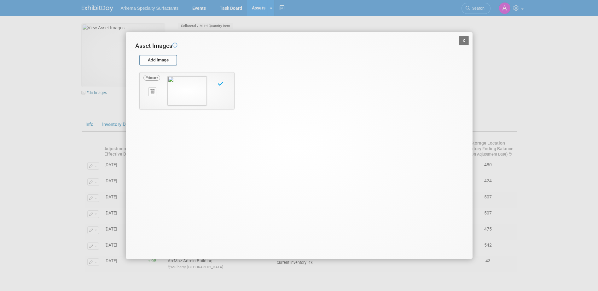
click at [465, 39] on button "X" at bounding box center [464, 40] width 10 height 9
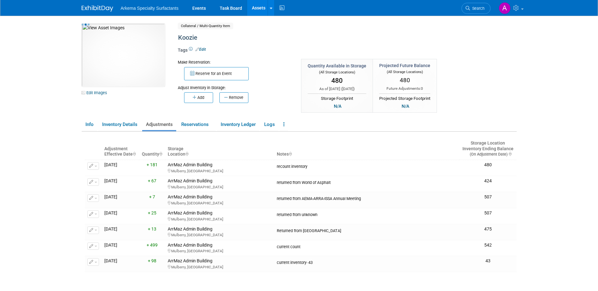
click at [509, 72] on div "10033748-10713666-98c34b47-4b1a-413c-8ab7-e0aca32ff6f1.jpg Edit Images Collater…" at bounding box center [299, 69] width 445 height 91
click at [261, 10] on link "Assets" at bounding box center [258, 8] width 23 height 16
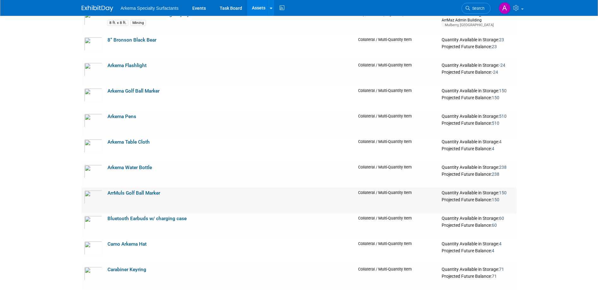
scroll to position [379, 0]
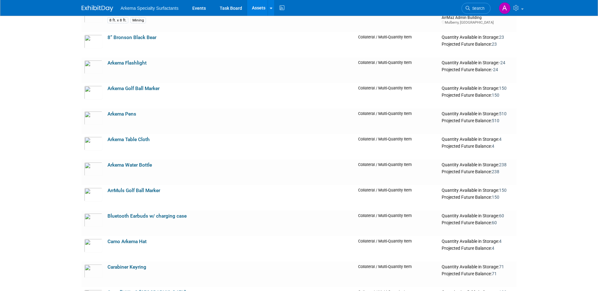
click at [137, 62] on link "Arkema Flashlight" at bounding box center [127, 63] width 39 height 6
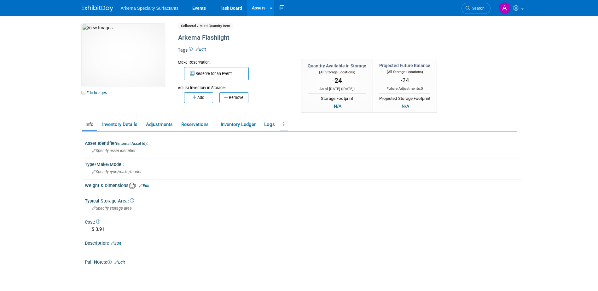
click at [286, 123] on link at bounding box center [284, 124] width 9 height 11
click at [309, 149] on link "Archive Asset" at bounding box center [307, 147] width 55 height 11
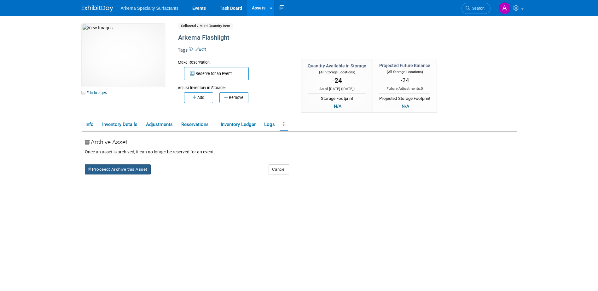
click at [135, 172] on button "Proceed: Archive this Asset" at bounding box center [118, 170] width 66 height 10
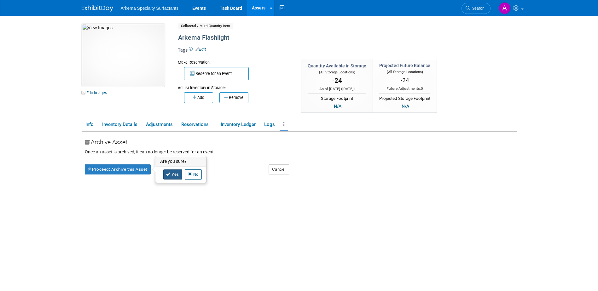
click at [166, 175] on link "Yes" at bounding box center [172, 175] width 19 height 10
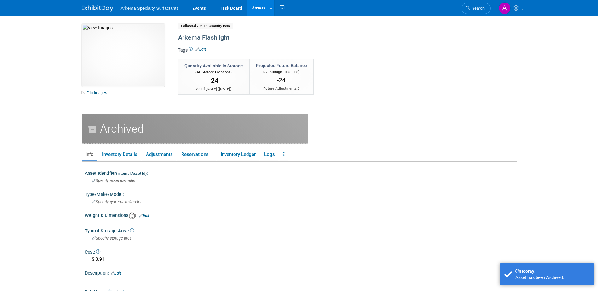
click at [255, 4] on link "Assets" at bounding box center [258, 8] width 23 height 16
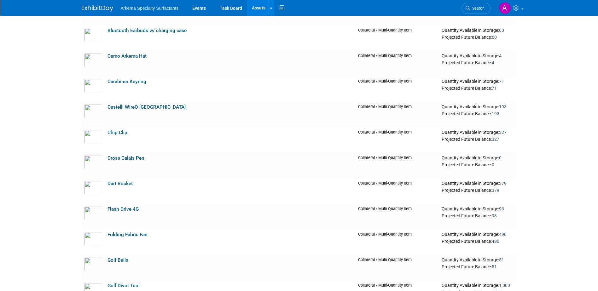
scroll to position [442, 0]
